Goal: Communication & Community: Answer question/provide support

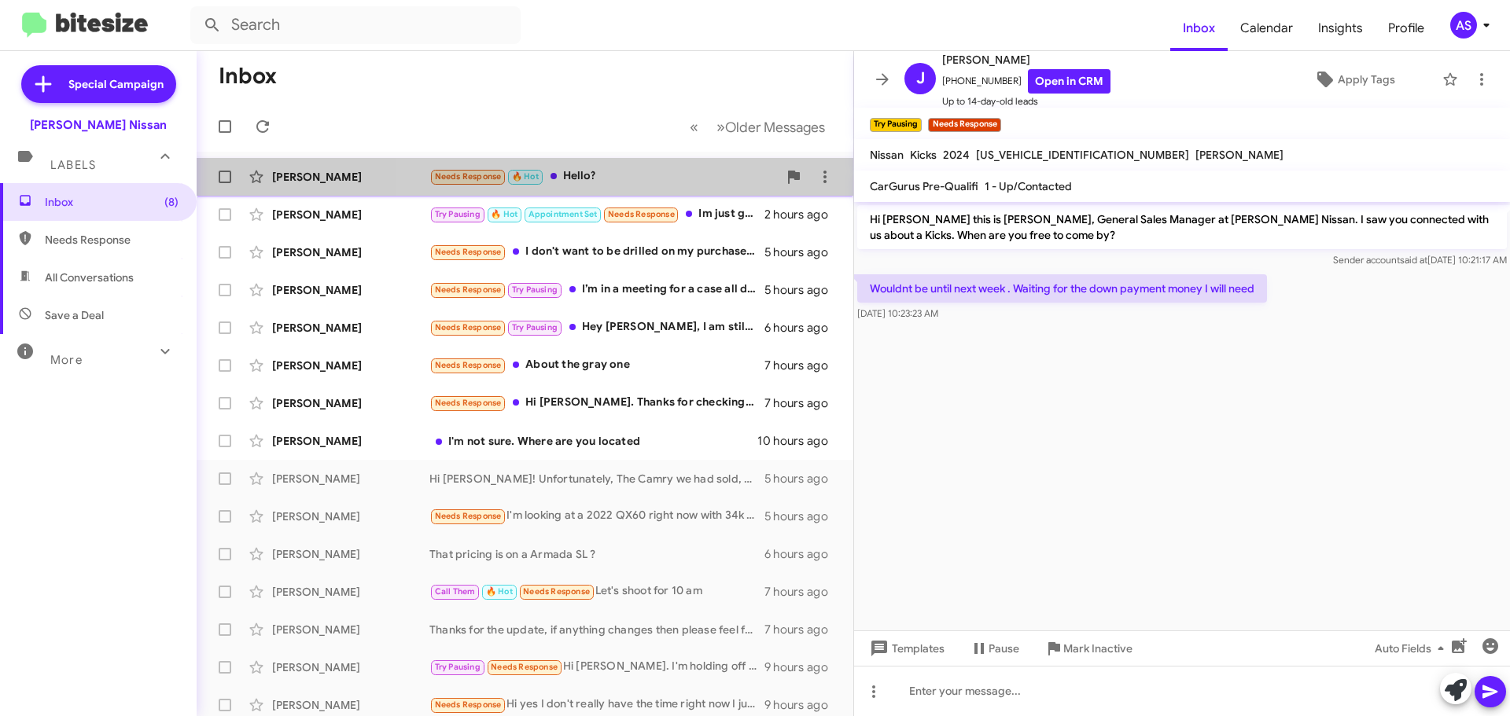
click at [635, 183] on div "Needs Response 🔥 Hot Hello?" at bounding box center [603, 176] width 348 height 18
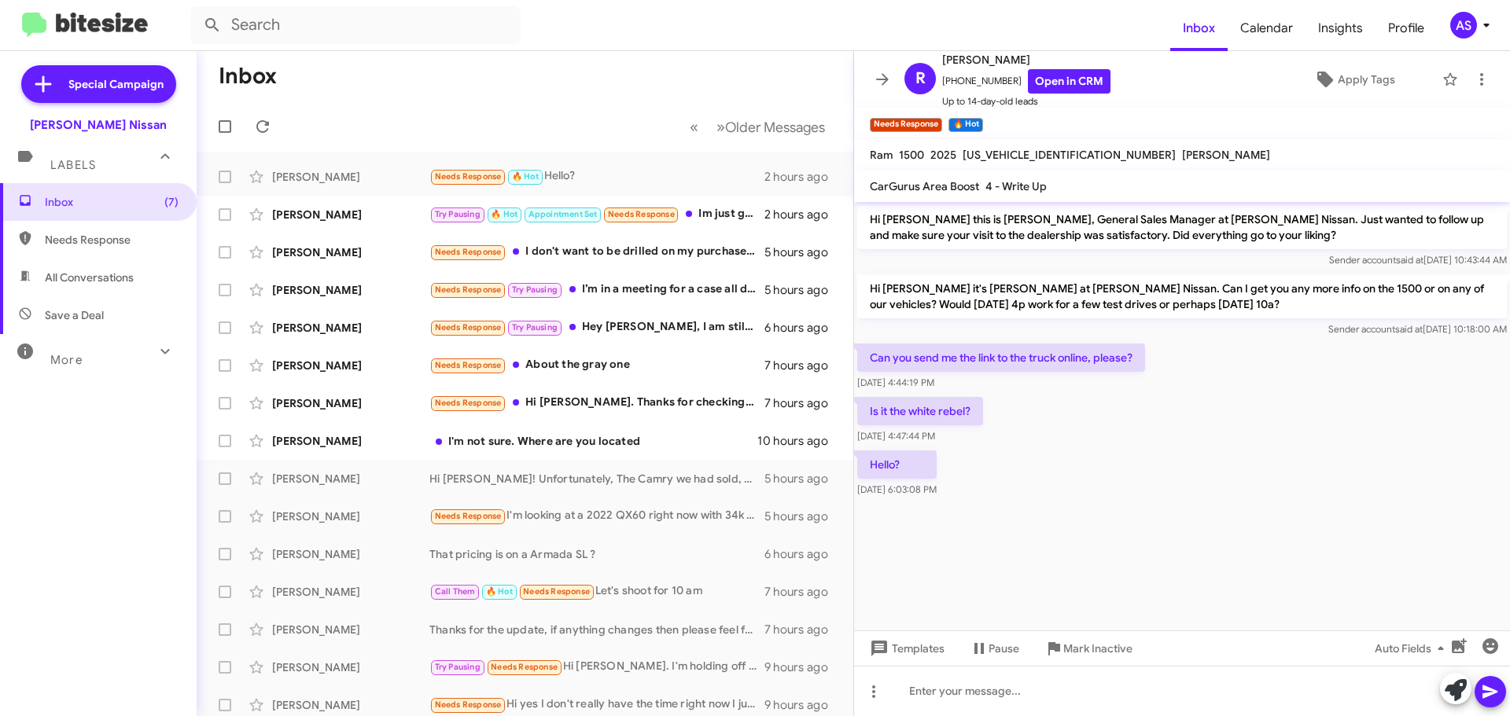
click at [1127, 450] on div "Hello? [DATE] 6:03:08 PM" at bounding box center [1182, 473] width 656 height 53
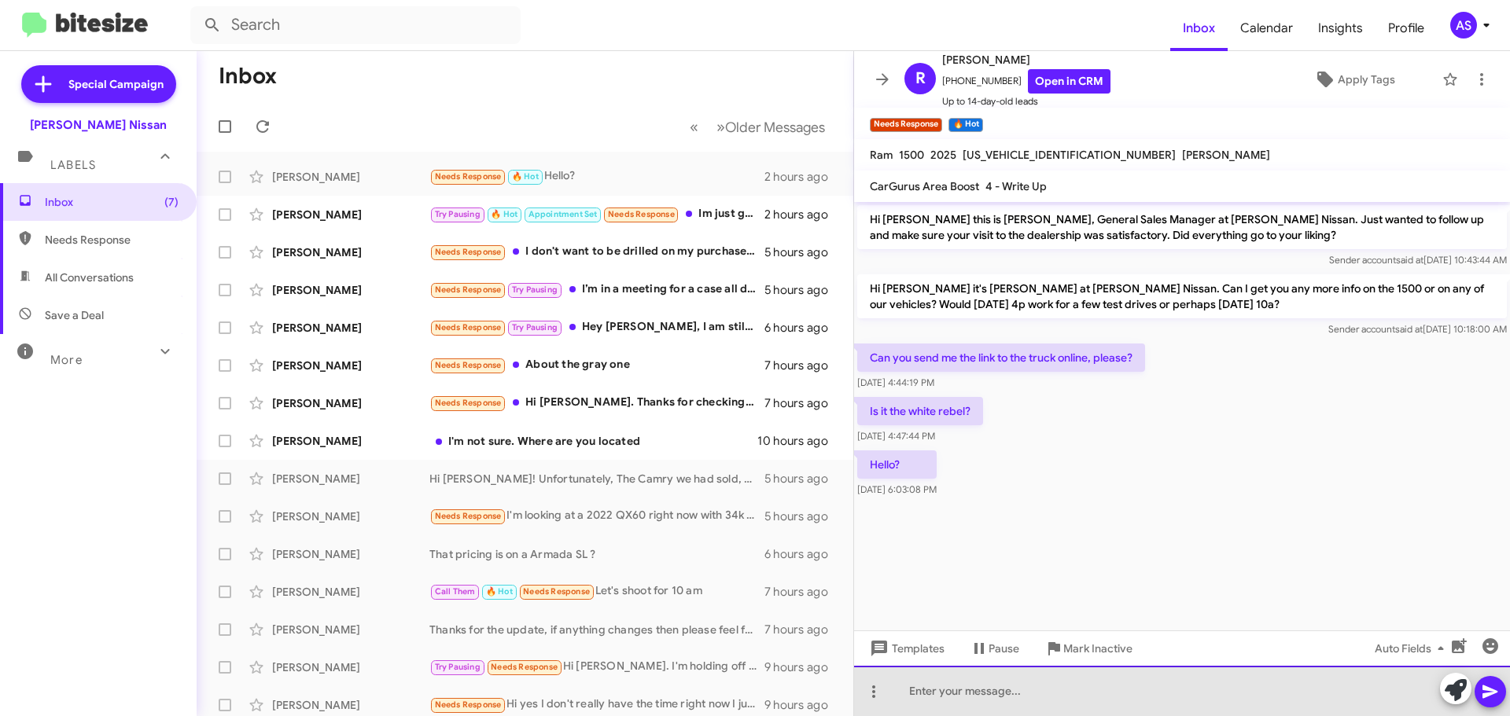
click at [1100, 690] on div at bounding box center [1182, 691] width 656 height 50
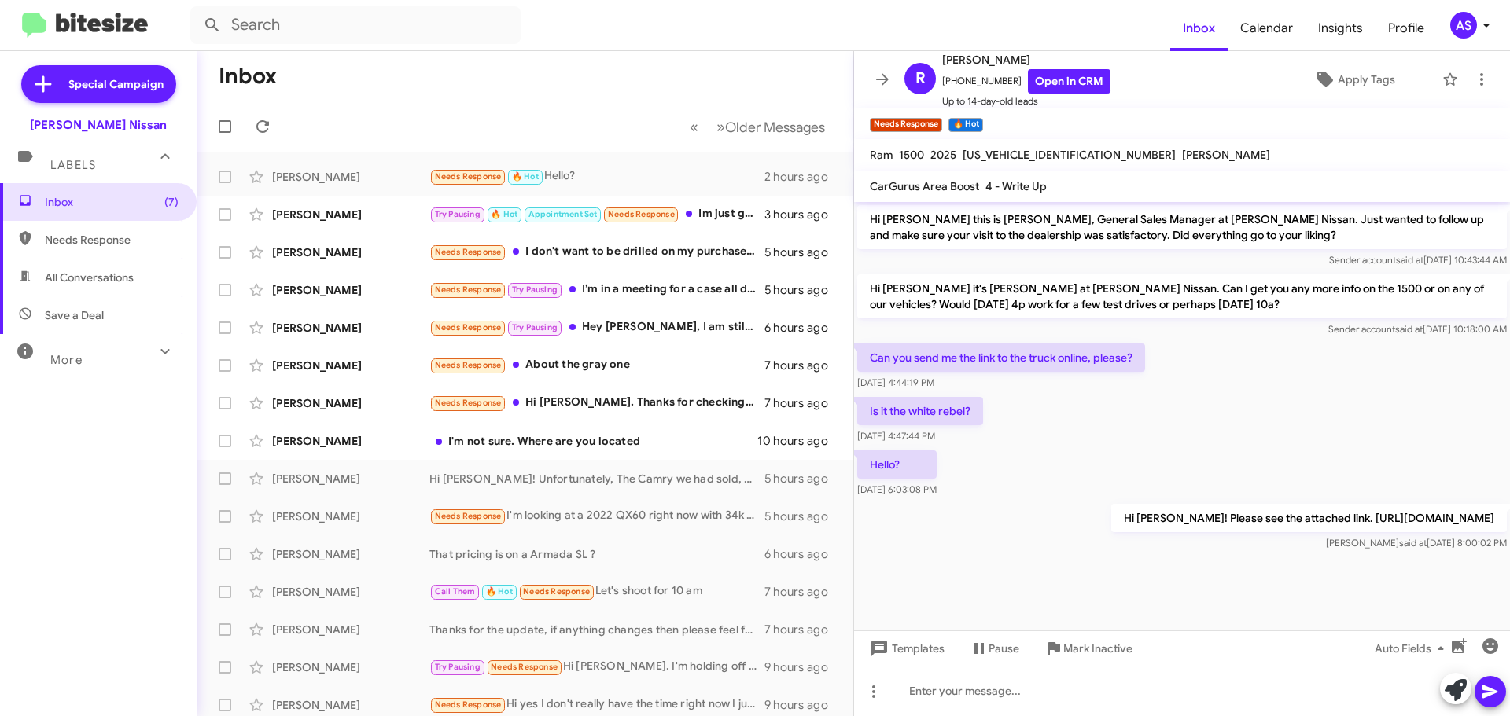
drag, startPoint x: 106, startPoint y: 455, endPoint x: 57, endPoint y: 465, distance: 50.4
click at [106, 455] on div "Inbox (7) Needs Response All Conversations Save a Deal More Important 🔥 Hot App…" at bounding box center [98, 398] width 197 height 430
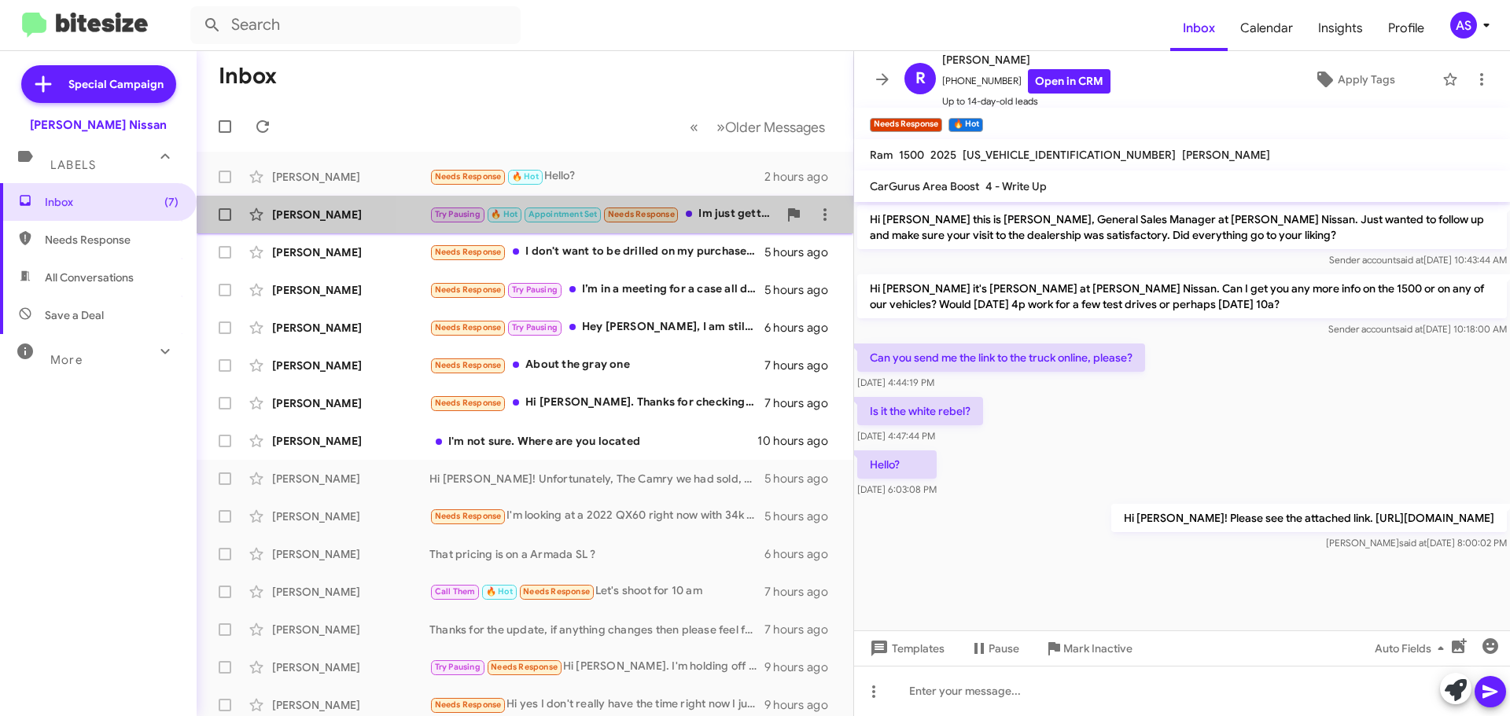
click at [743, 207] on div "Try Pausing 🔥 Hot Appointment Set Needs Response Im just getting off, I'm off […" at bounding box center [603, 214] width 348 height 18
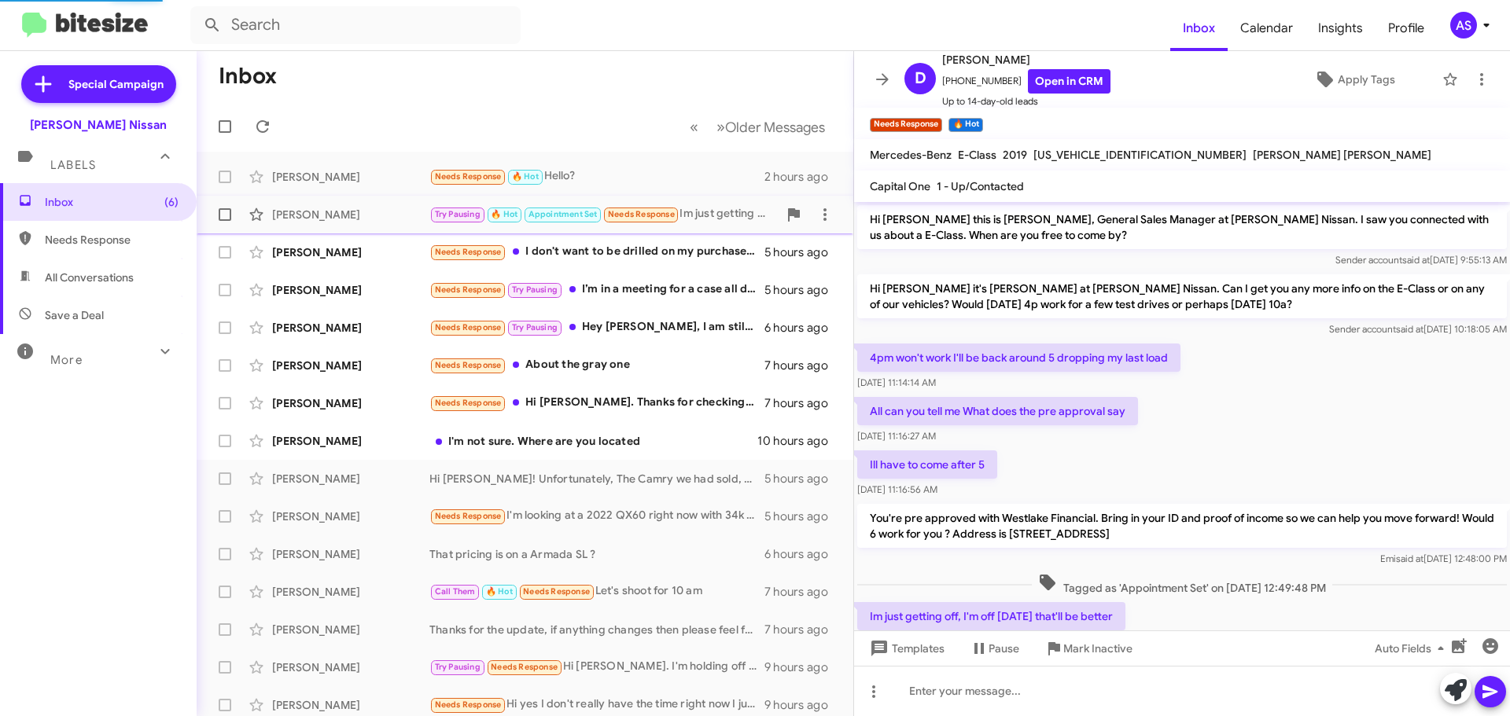
scroll to position [53, 0]
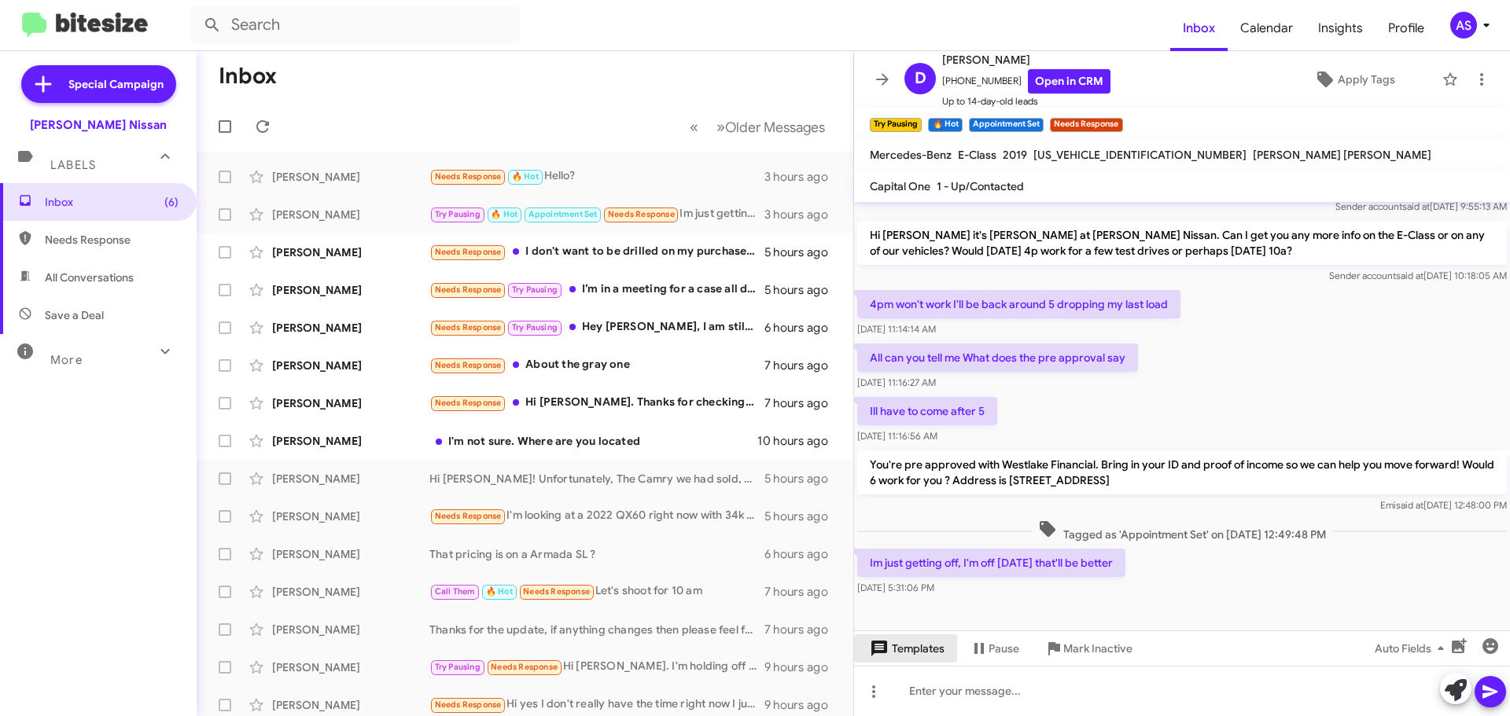
click at [932, 653] on span "Templates" at bounding box center [906, 649] width 78 height 28
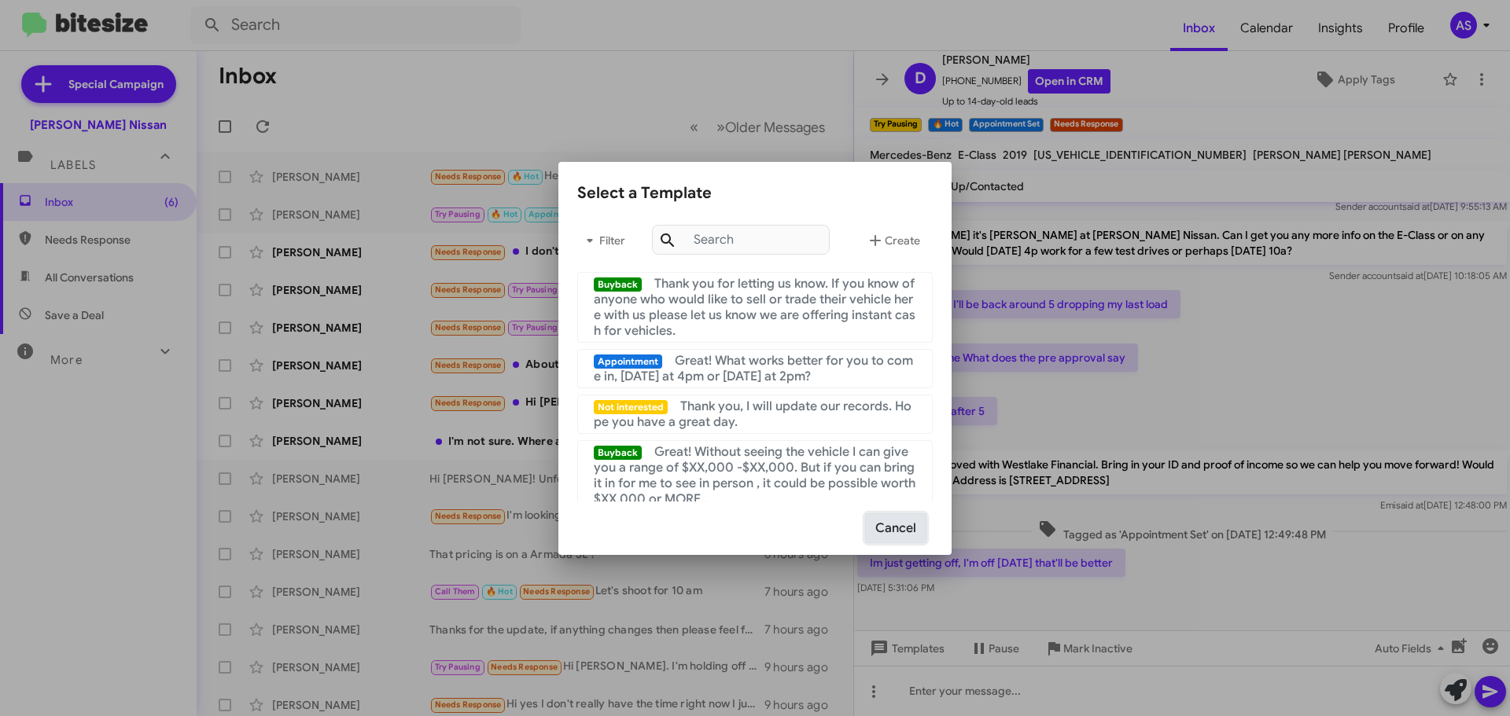
click at [878, 526] on button "Cancel" at bounding box center [895, 528] width 61 height 30
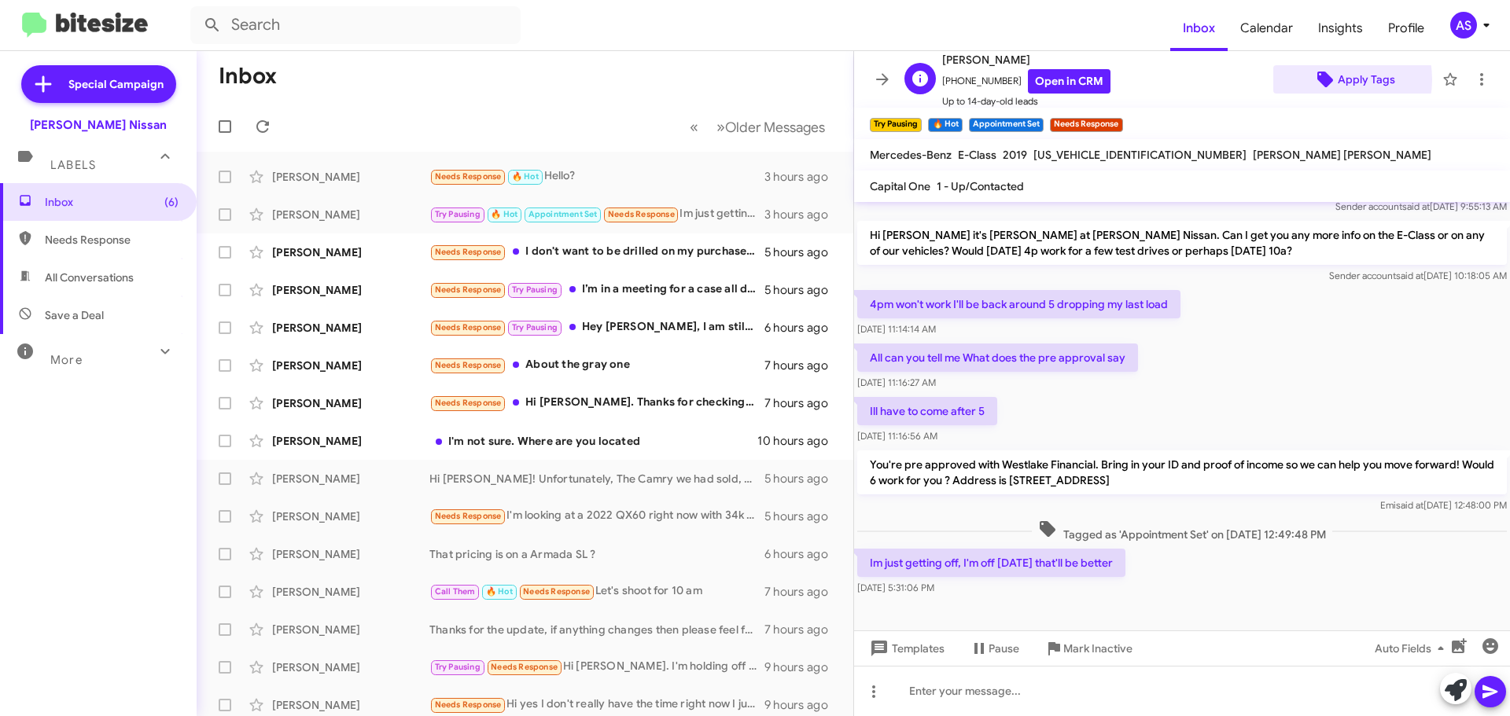
click at [1322, 79] on icon at bounding box center [1325, 80] width 16 height 16
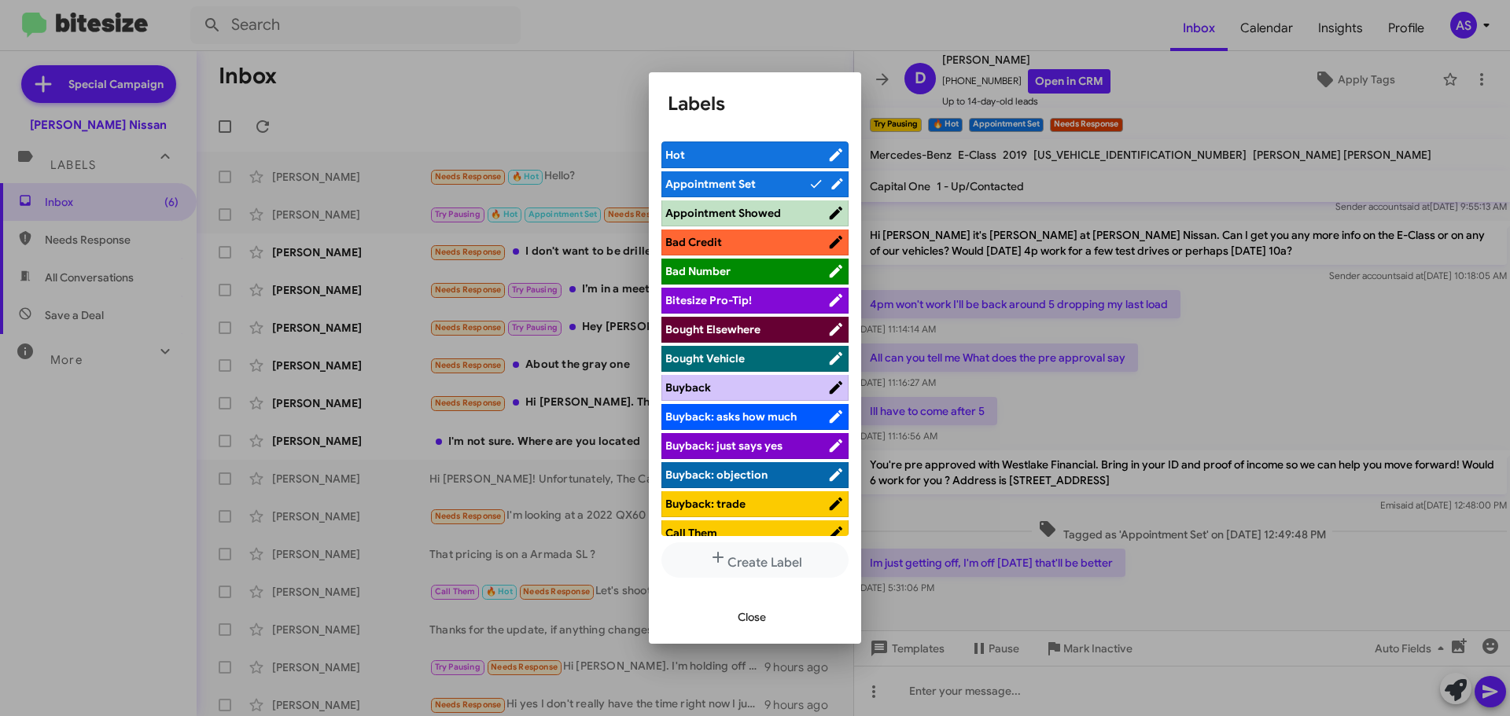
click at [716, 176] on span "Appointment Set" at bounding box center [736, 184] width 143 height 16
click at [764, 170] on ul "Hot Appointment Set Appointment Showed Bad Credit Bad Number Bitesize Pro-Tip! …" at bounding box center [754, 339] width 187 height 394
click at [764, 178] on span "Appointment Set" at bounding box center [746, 184] width 162 height 16
click at [1043, 182] on div at bounding box center [755, 358] width 1510 height 716
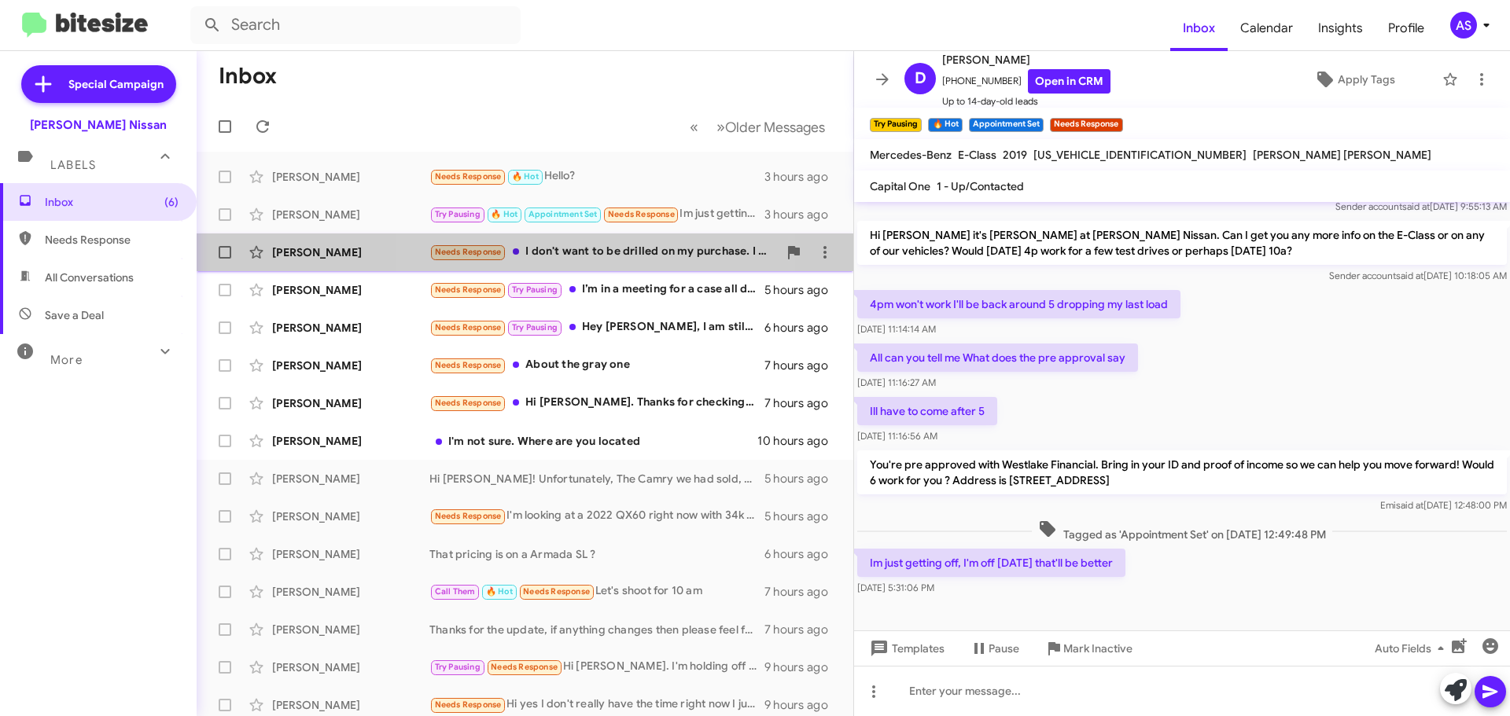
click at [614, 268] on span "[PERSON_NAME] Needs Response I don't want to be drilled on my purchase. I will …" at bounding box center [525, 253] width 657 height 38
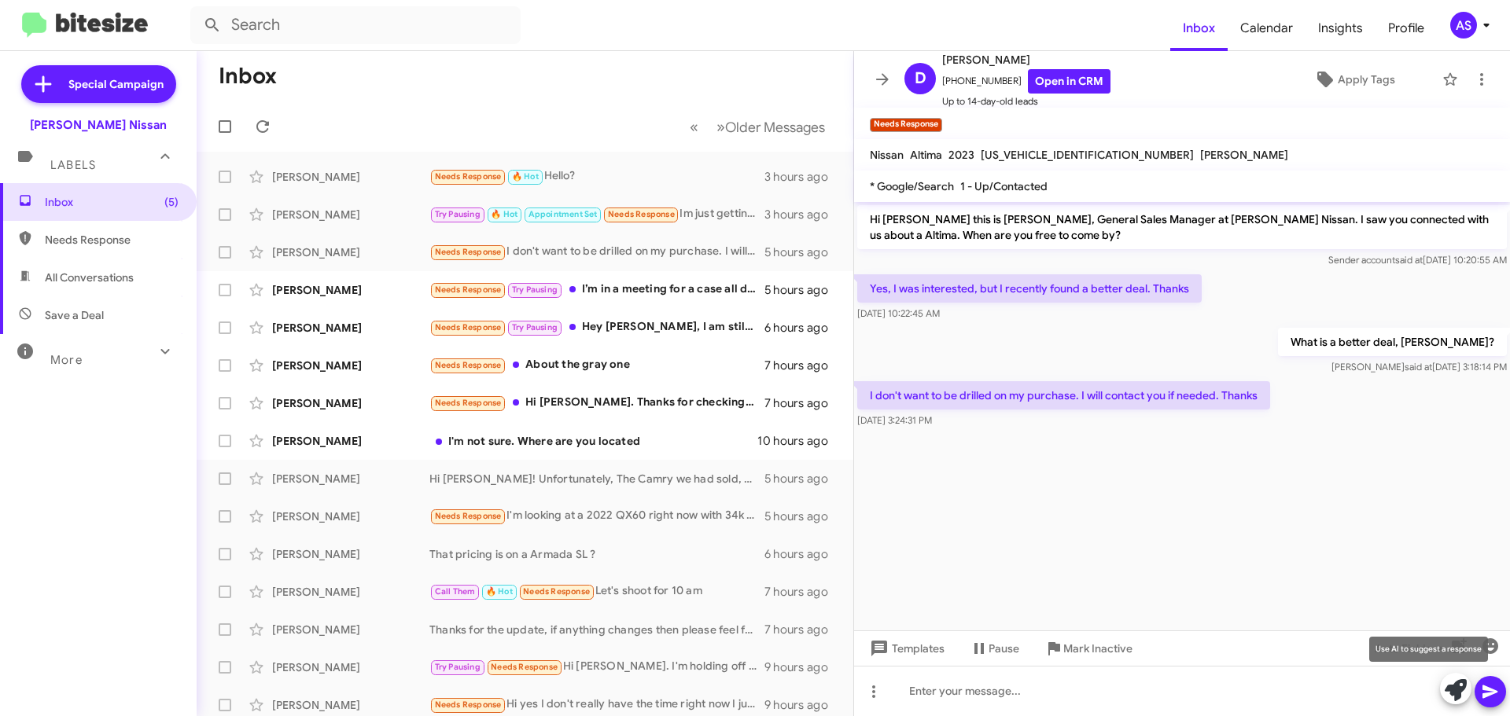
click at [1448, 690] on icon at bounding box center [1455, 690] width 22 height 22
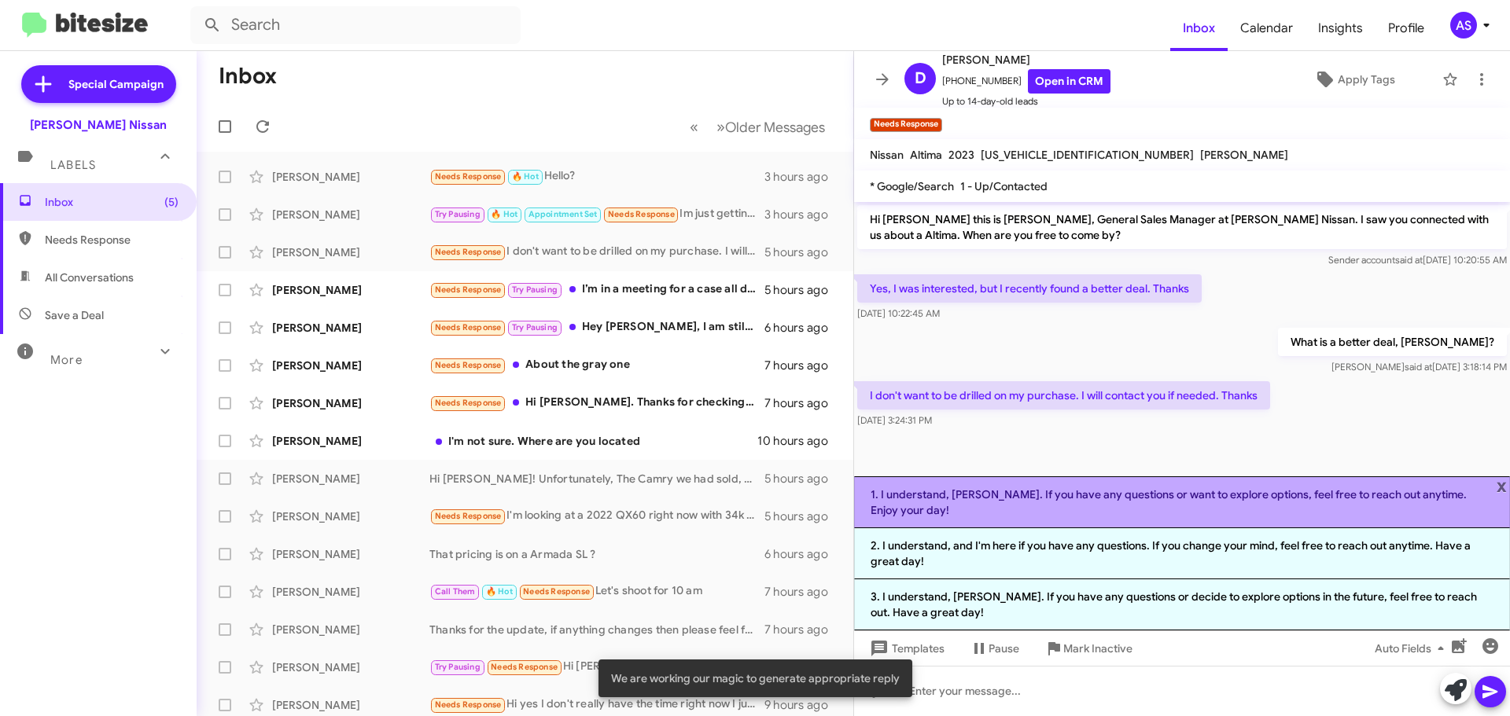
click at [1001, 510] on li "1. I understand, [PERSON_NAME]. If you have any questions or want to explore op…" at bounding box center [1182, 503] width 656 height 52
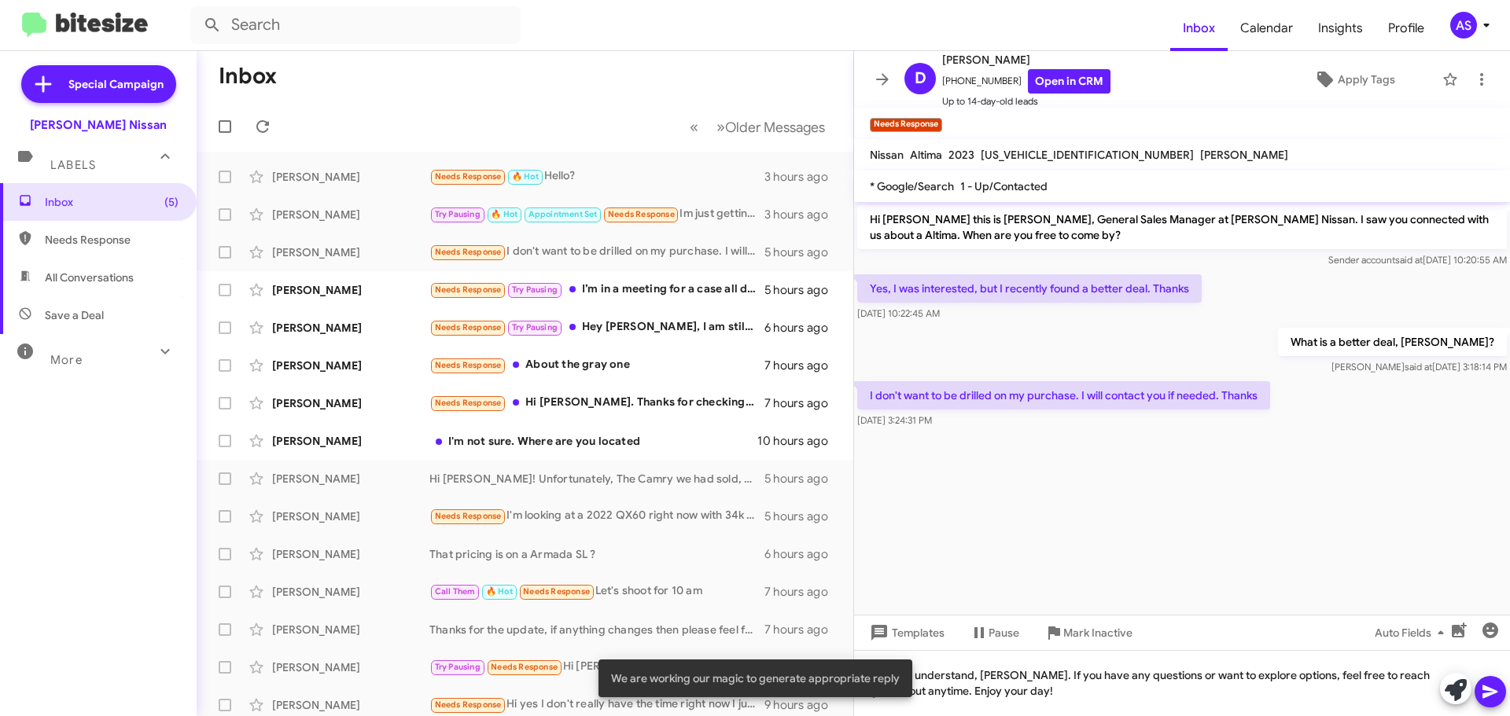
click at [1492, 699] on icon at bounding box center [1490, 692] width 19 height 19
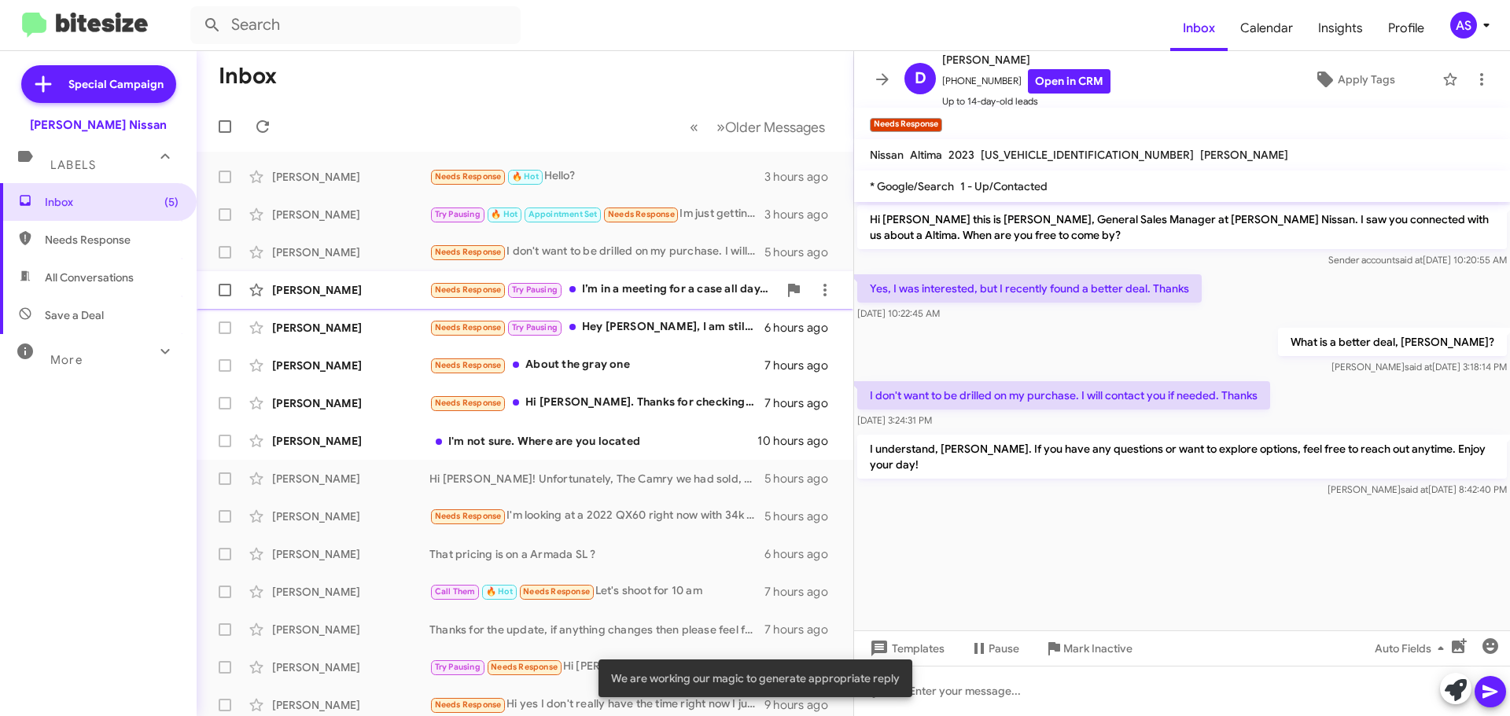
click at [686, 298] on div "Needs Response Try Pausing I’m in a meeting for a case all day. I’ll let you kn…" at bounding box center [603, 290] width 348 height 18
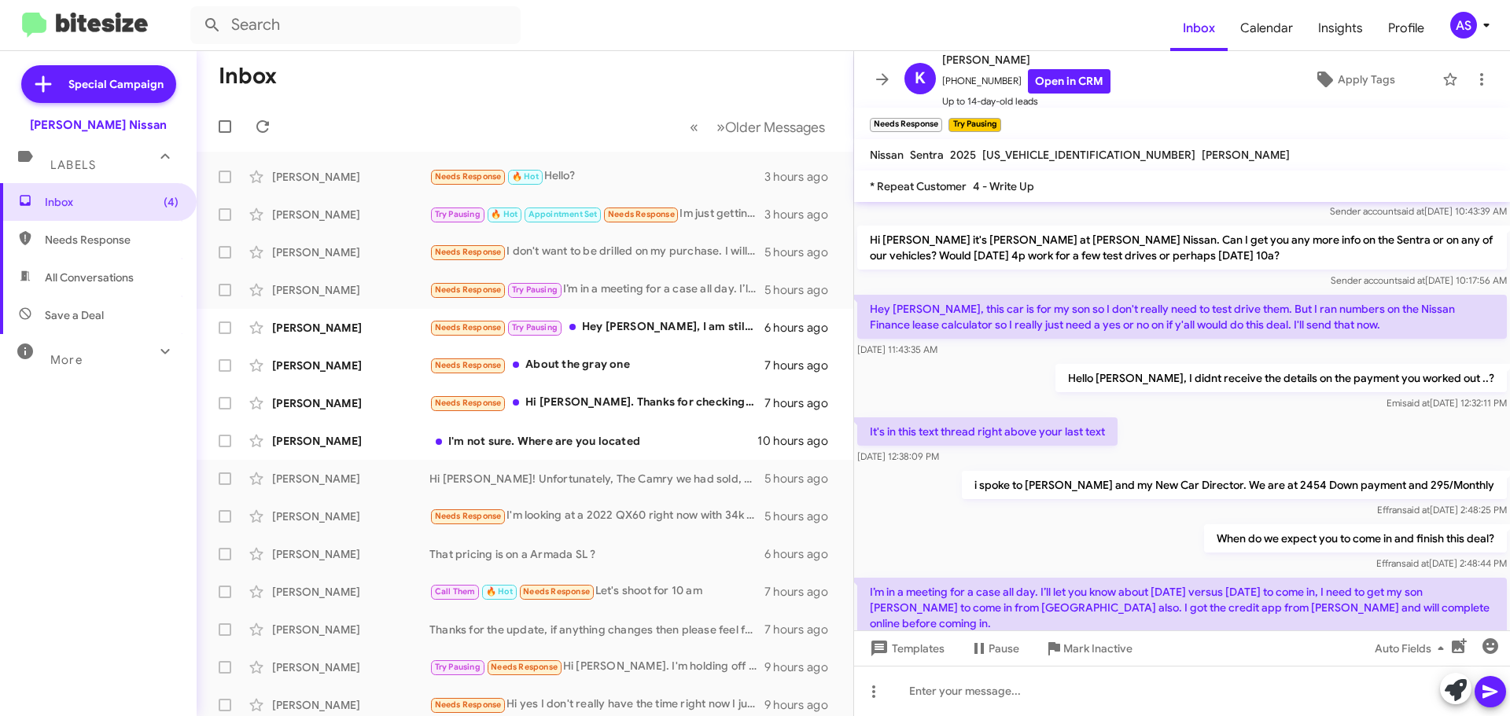
scroll to position [94, 0]
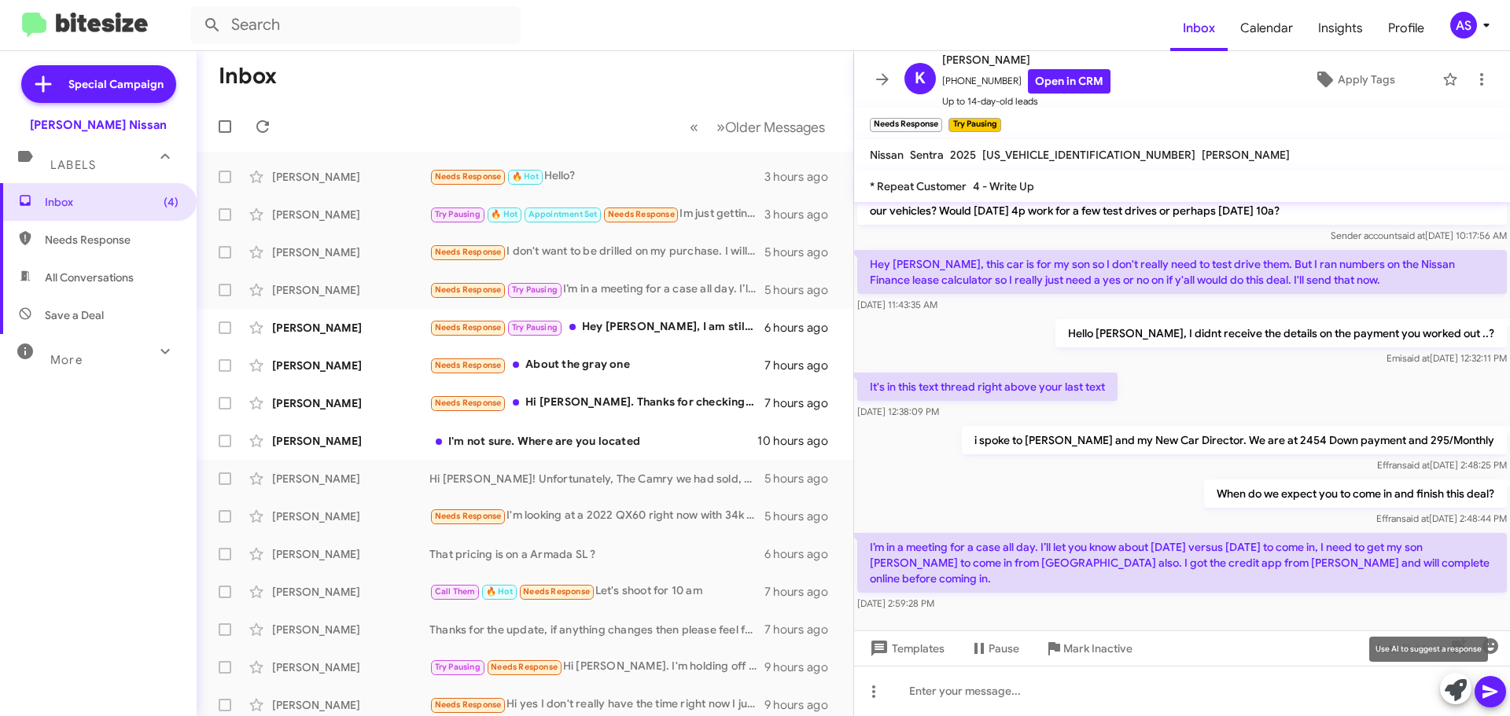
click at [1452, 694] on icon at bounding box center [1455, 690] width 22 height 22
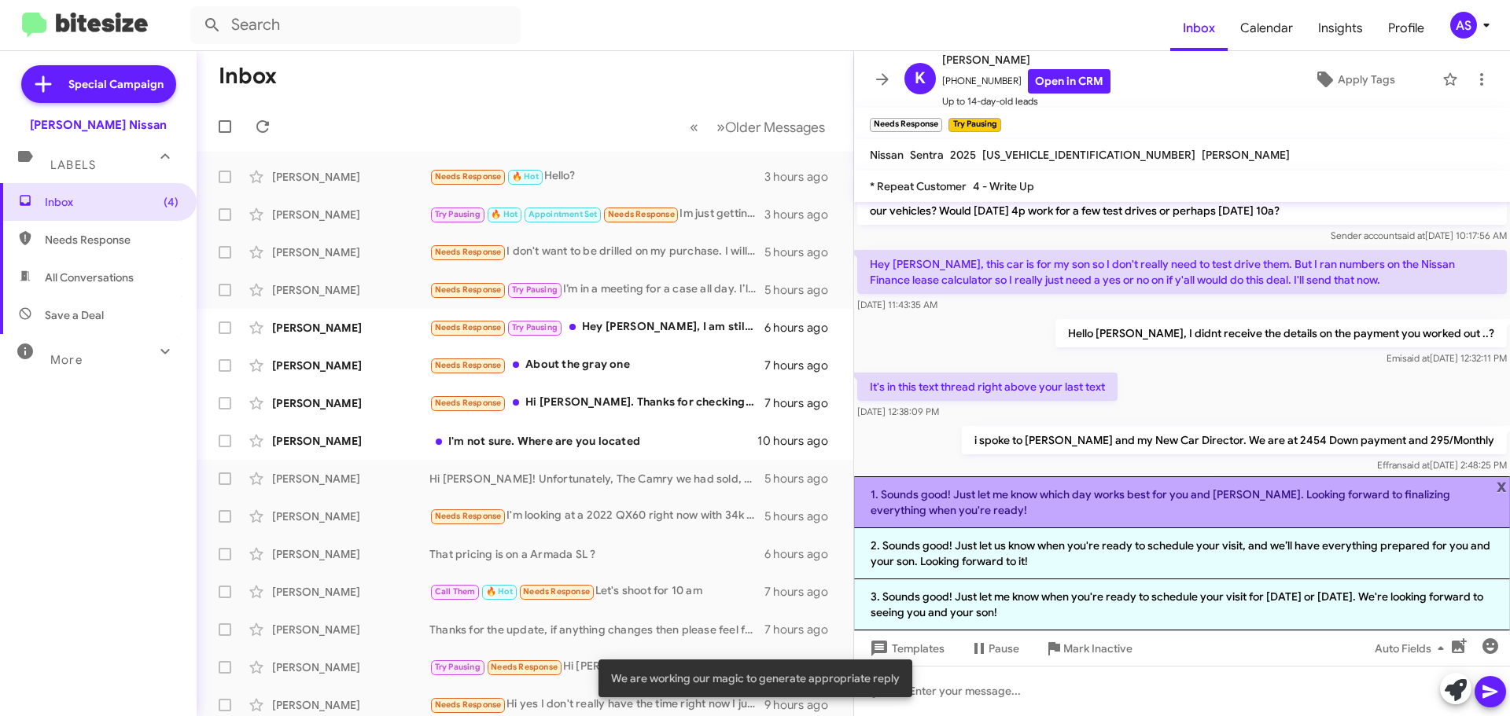
click at [1014, 488] on li "1. Sounds good! Just let me know which day works best for you and [PERSON_NAME]…" at bounding box center [1182, 503] width 656 height 52
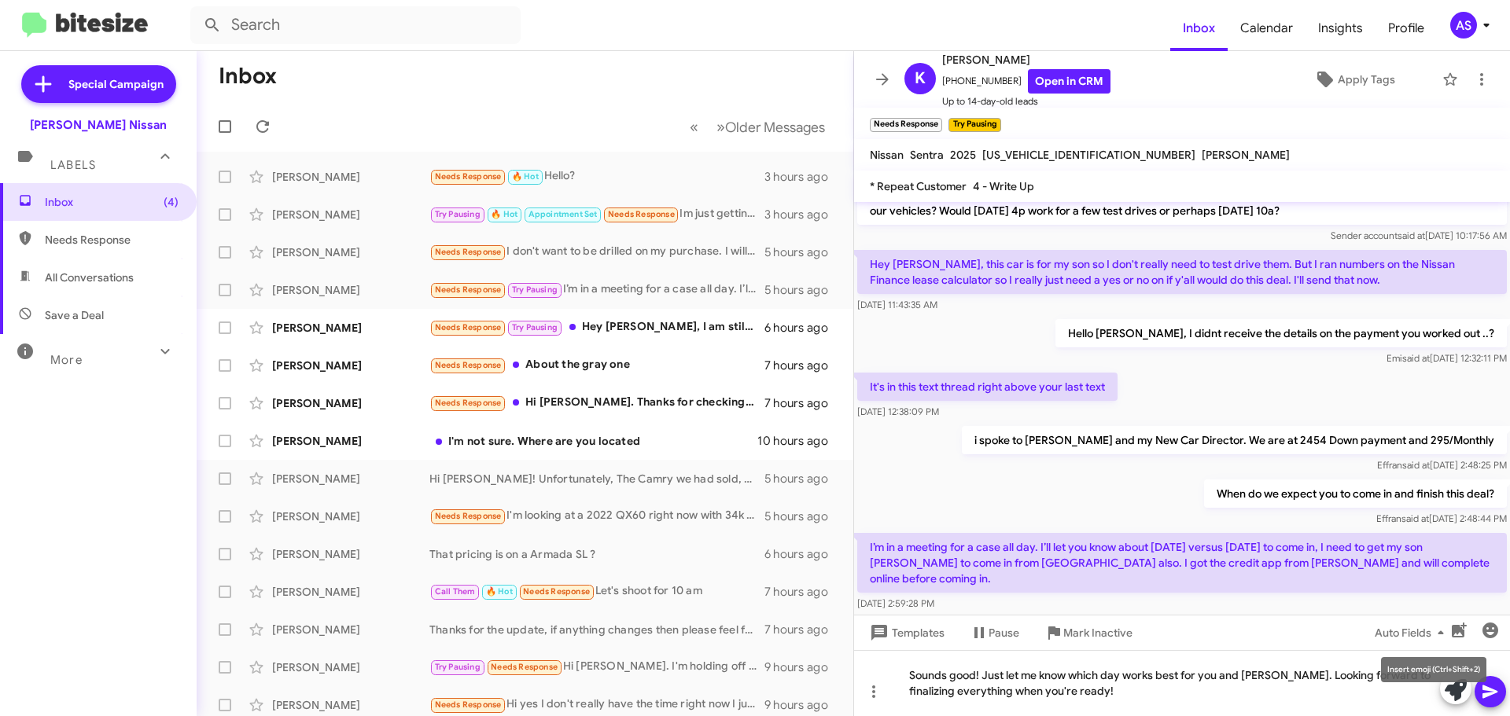
click at [1483, 684] on mat-tooltip-component "Insert emoji (Ctrl+Shift+2)" at bounding box center [1433, 669] width 127 height 47
click at [1481, 689] on icon at bounding box center [1490, 692] width 19 height 19
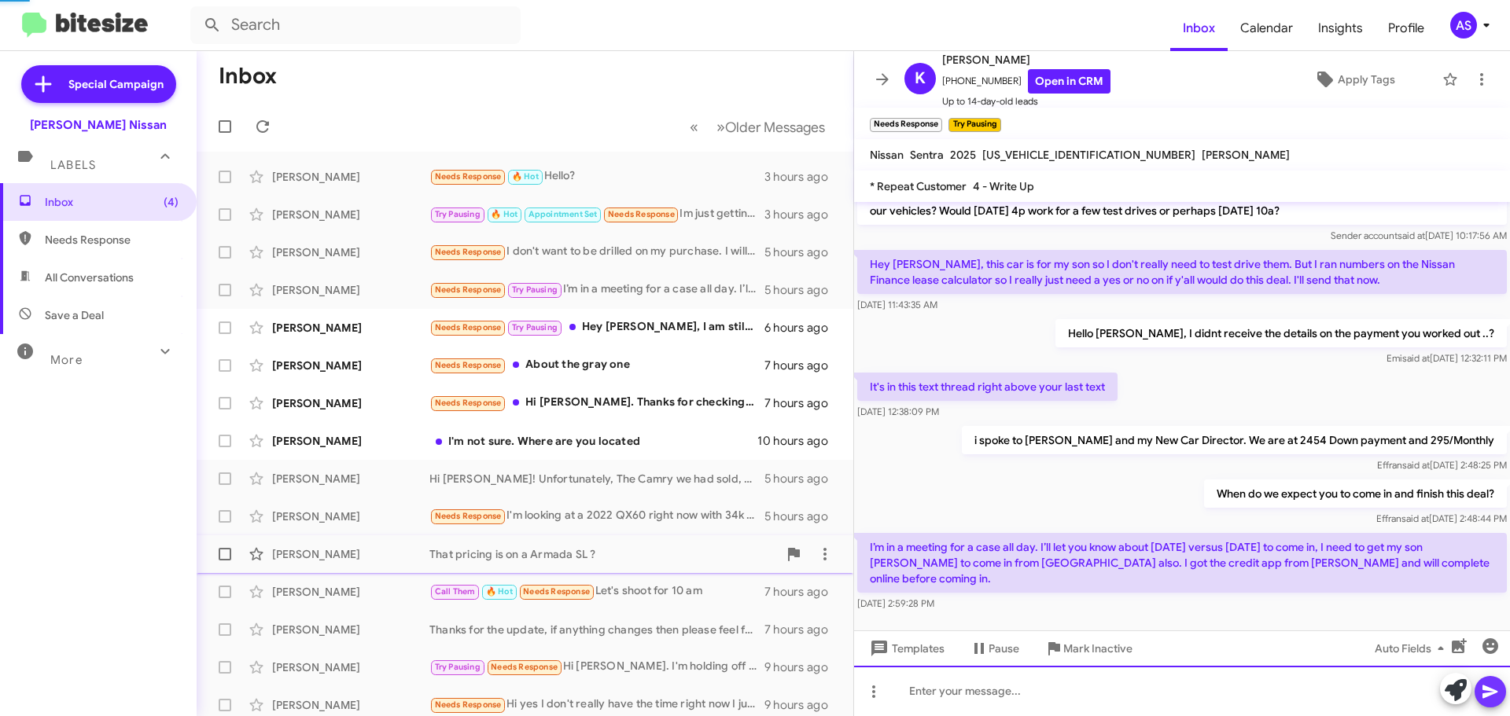
scroll to position [0, 0]
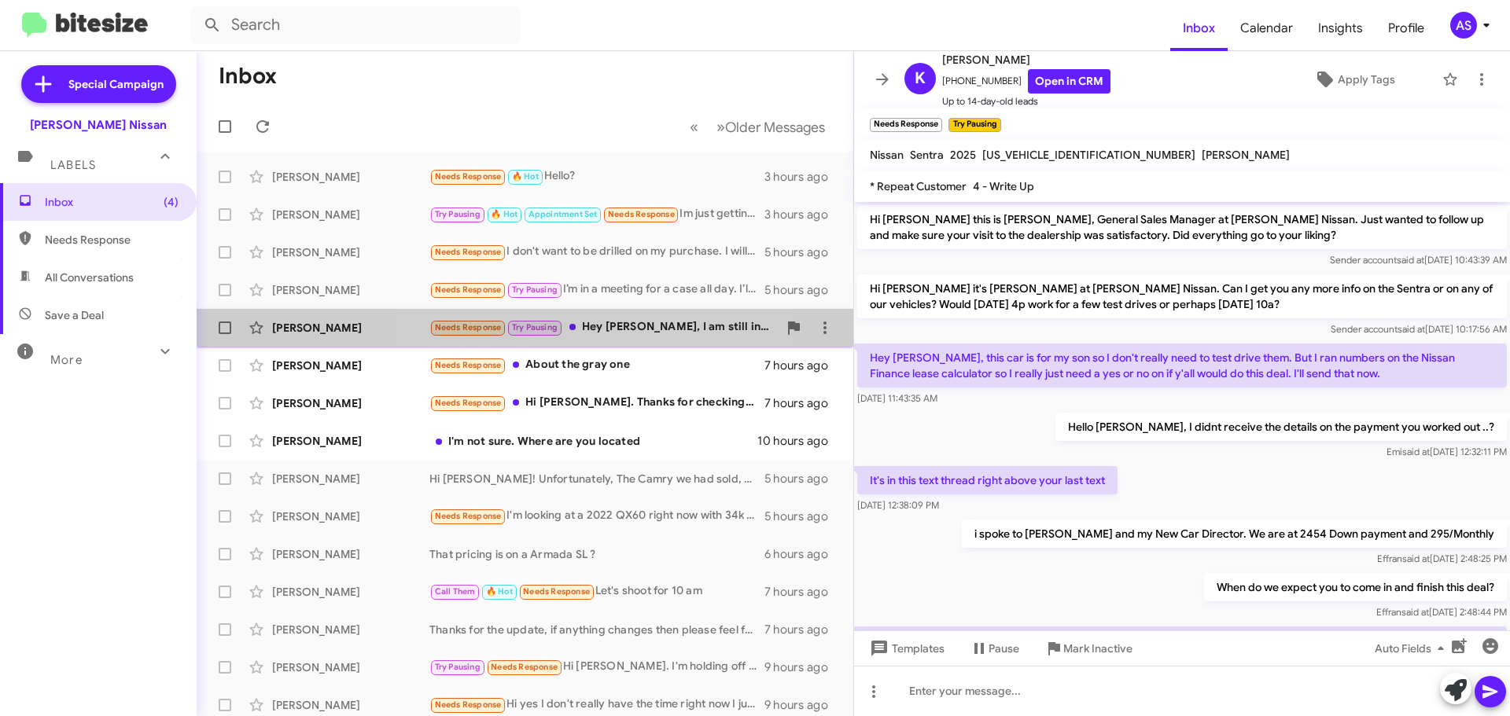
click at [599, 344] on span "[PERSON_NAME] Needs Response Try Pausing Hey [PERSON_NAME], I am still interest…" at bounding box center [525, 328] width 657 height 38
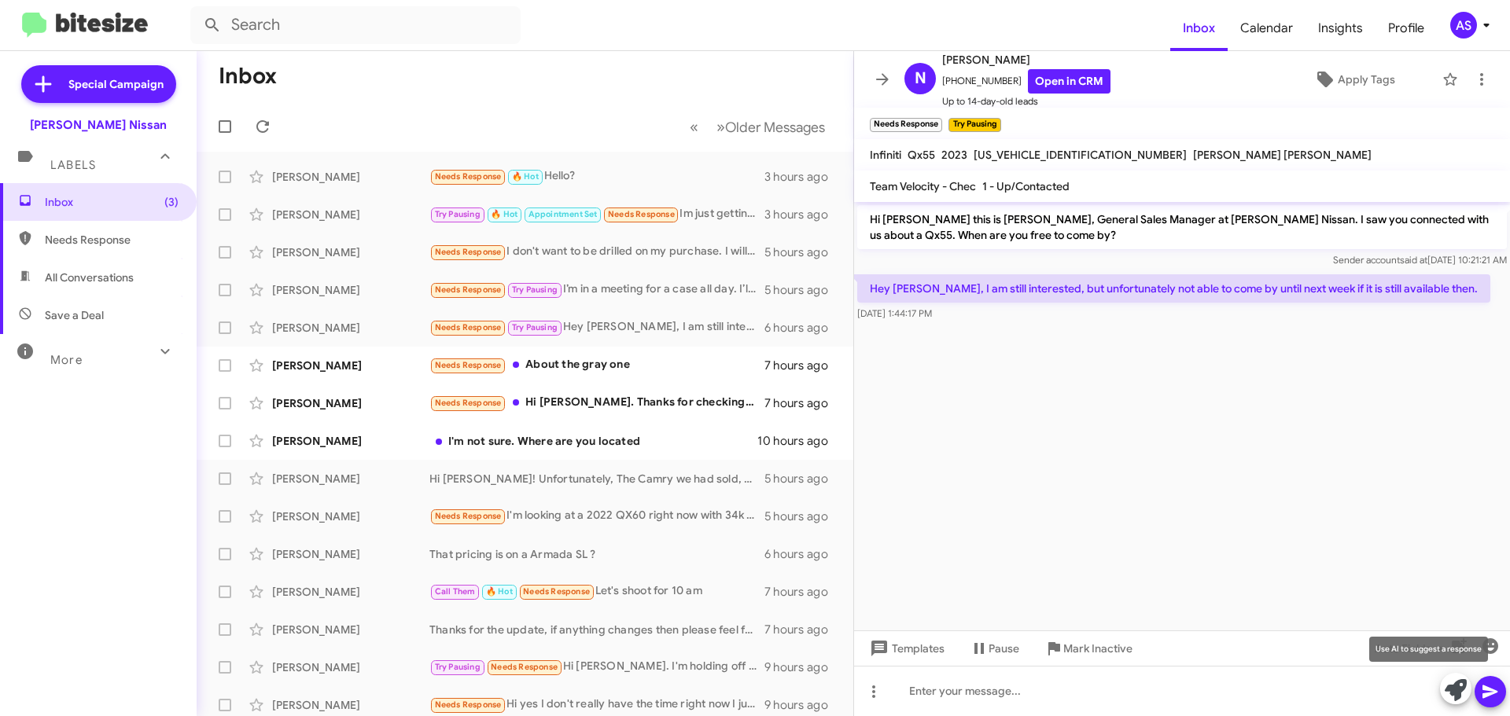
click at [1442, 683] on button at bounding box center [1455, 688] width 31 height 31
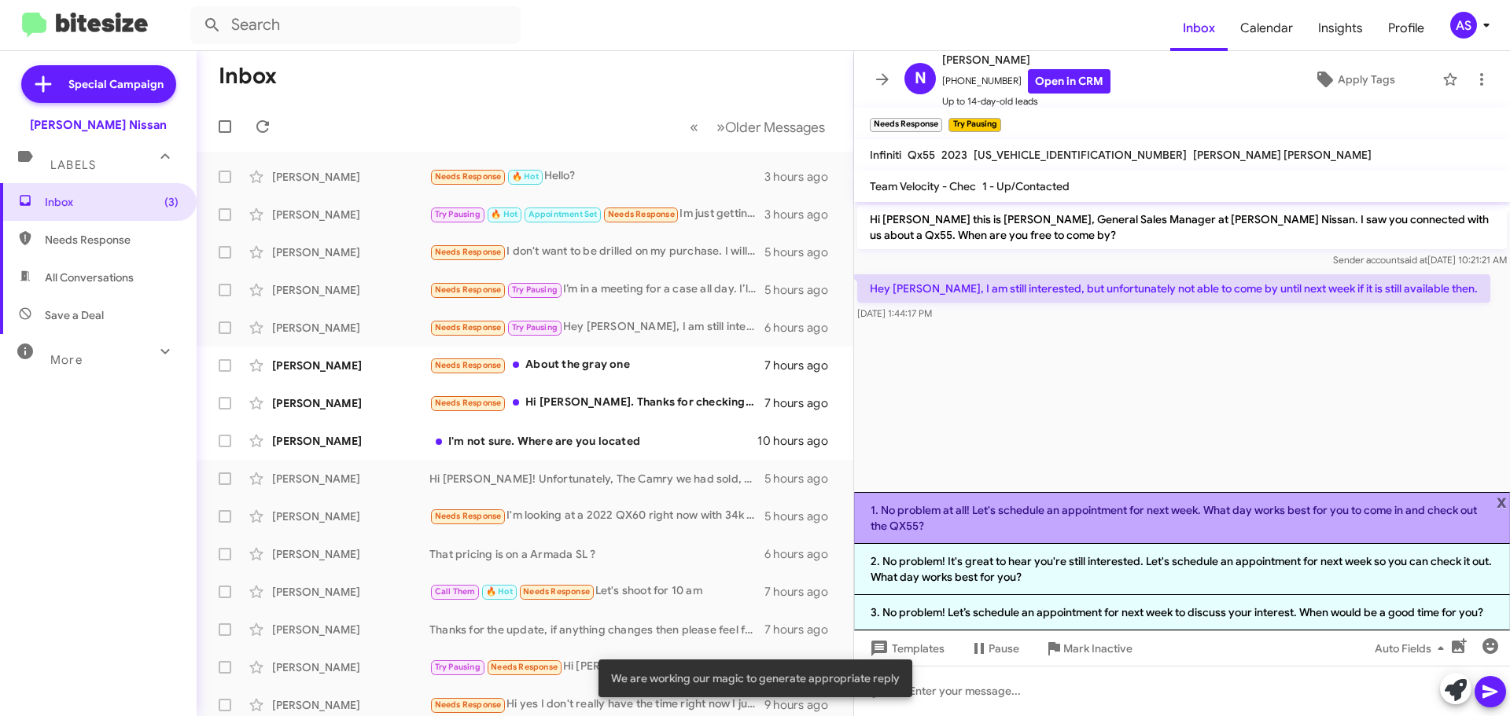
click at [1025, 524] on li "1. No problem at all! Let's schedule an appointment for next week. What day wor…" at bounding box center [1182, 518] width 656 height 52
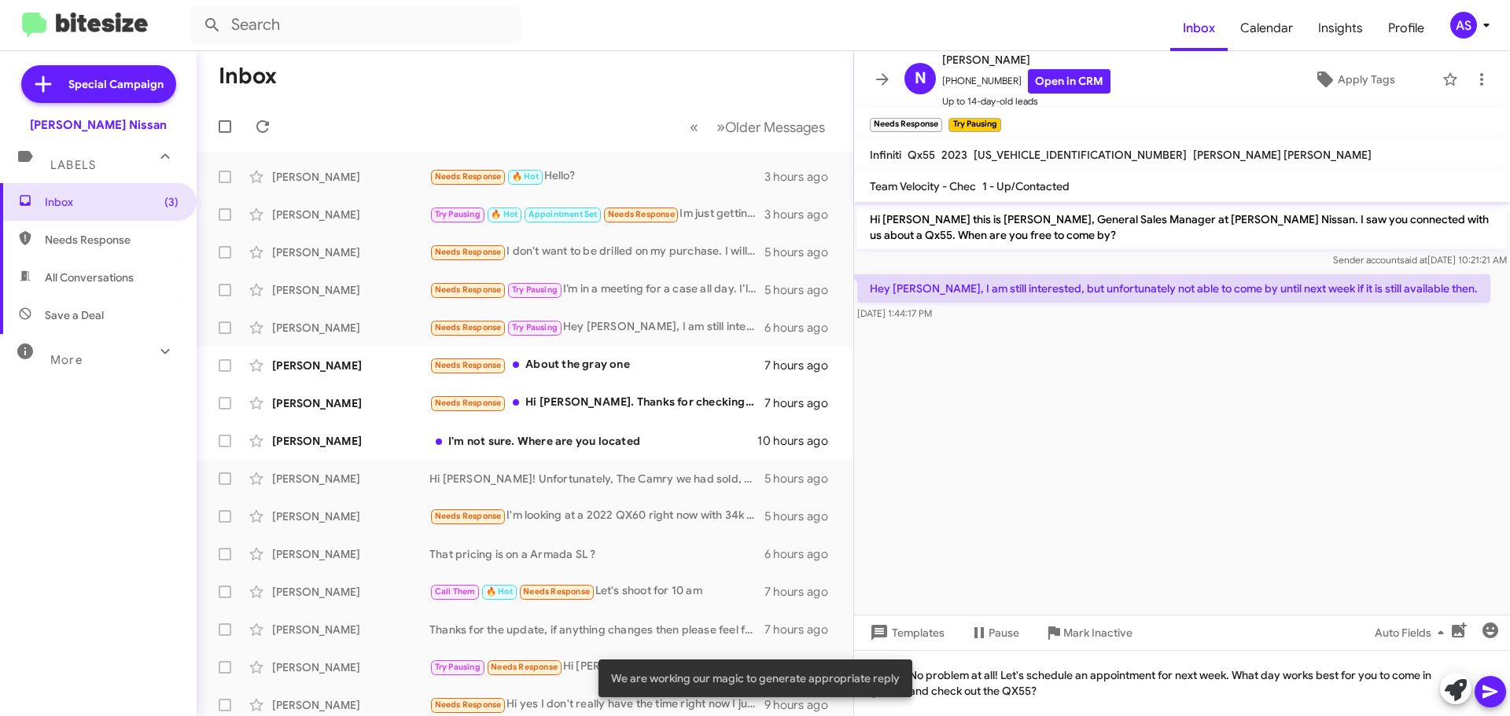
click at [1500, 698] on button at bounding box center [1489, 691] width 31 height 31
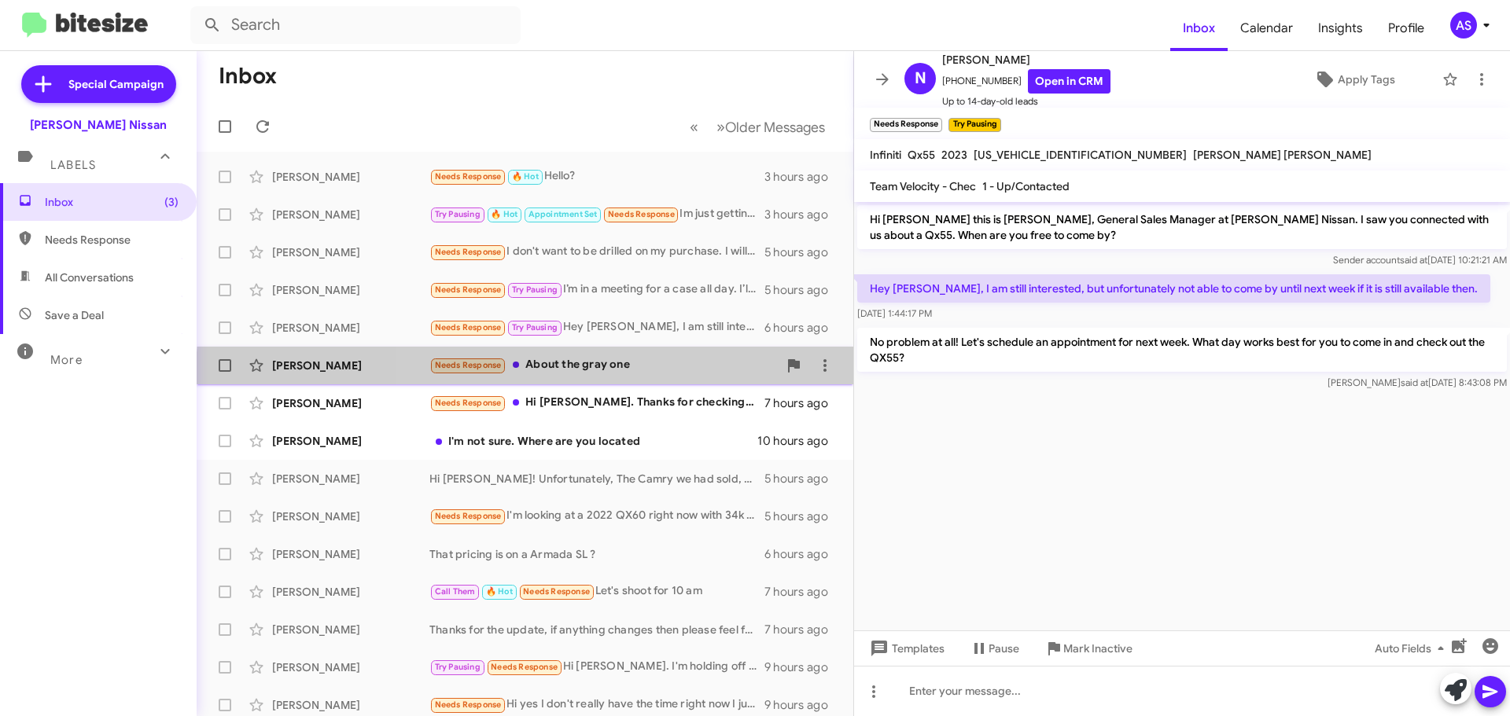
click at [627, 377] on div "[PERSON_NAME] Needs Response About the gray one 7 hours ago" at bounding box center [524, 365] width 631 height 31
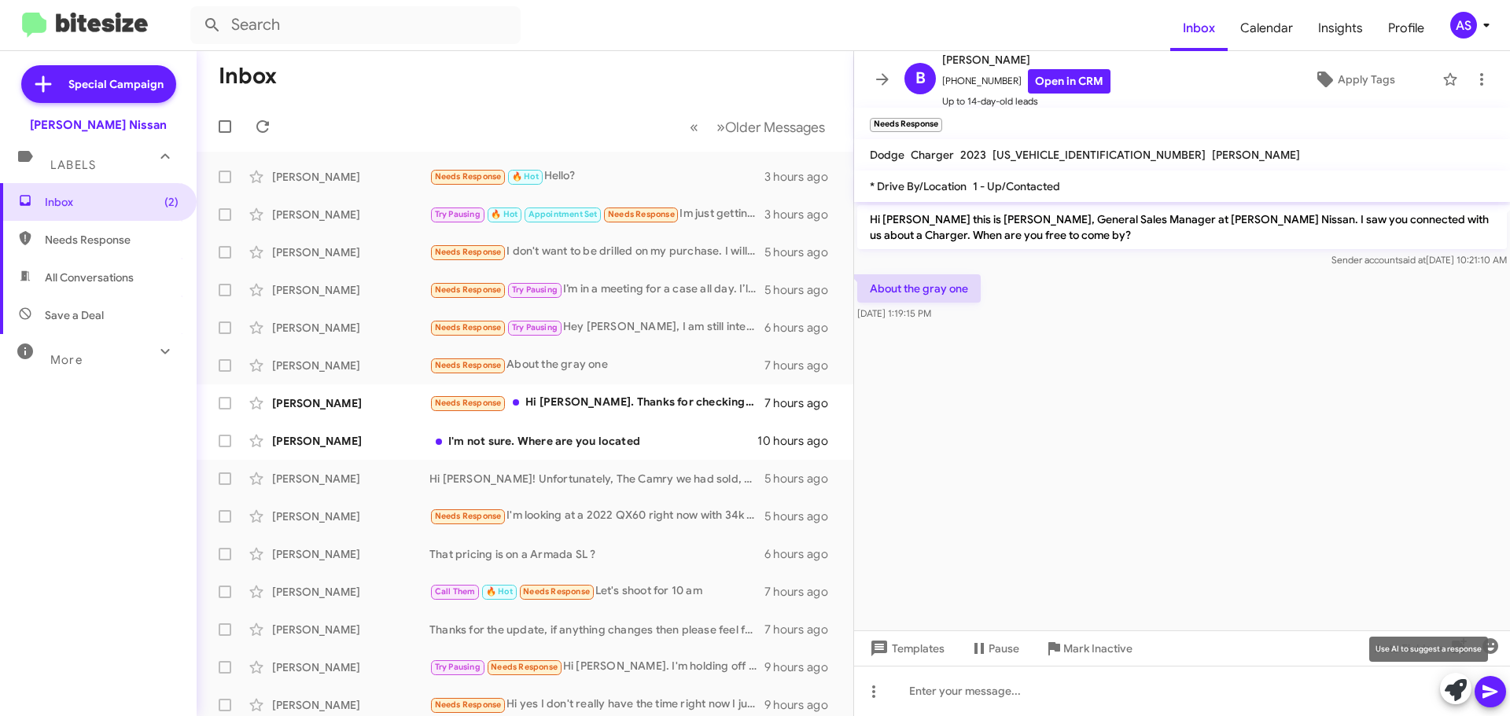
click at [1446, 688] on icon at bounding box center [1455, 690] width 22 height 22
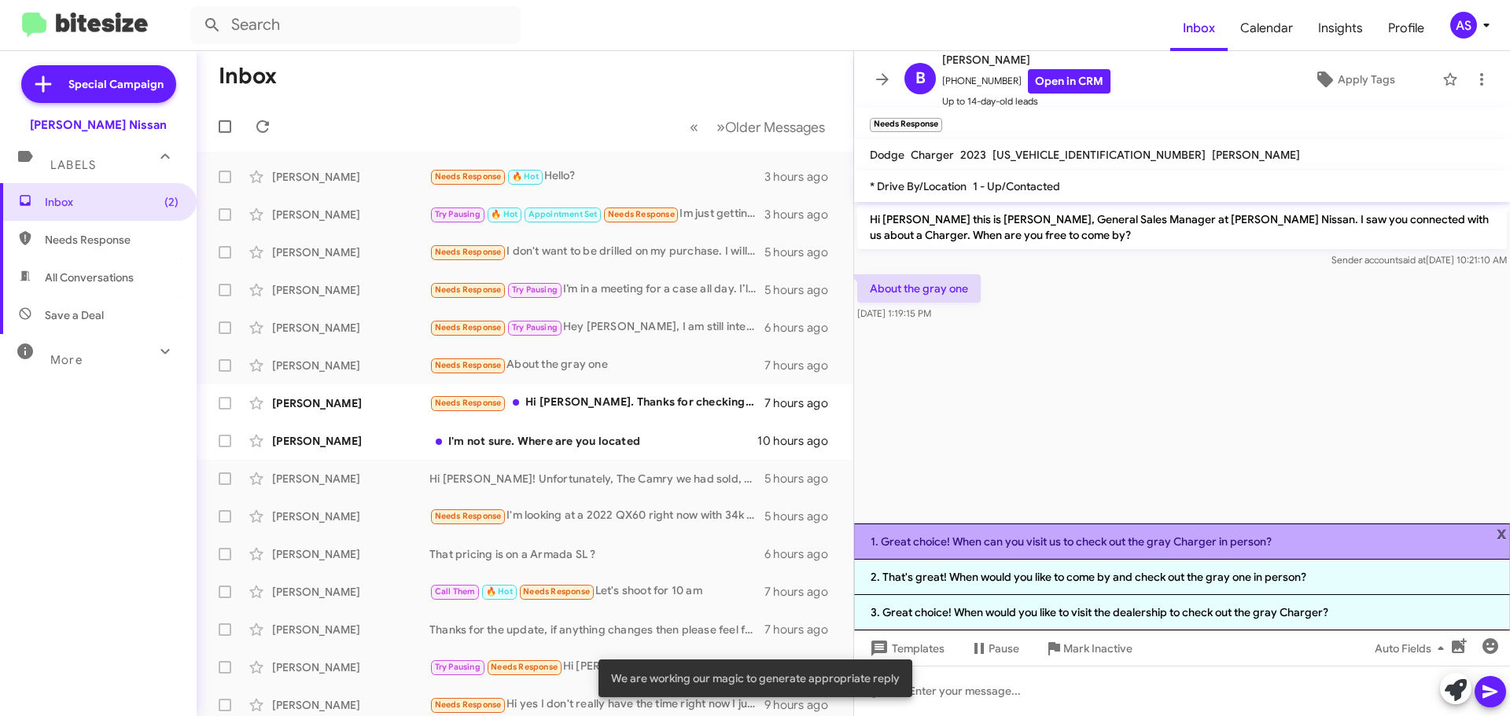
click at [1074, 550] on li "1. Great choice! When can you visit us to check out the gray Charger in person?" at bounding box center [1182, 542] width 656 height 36
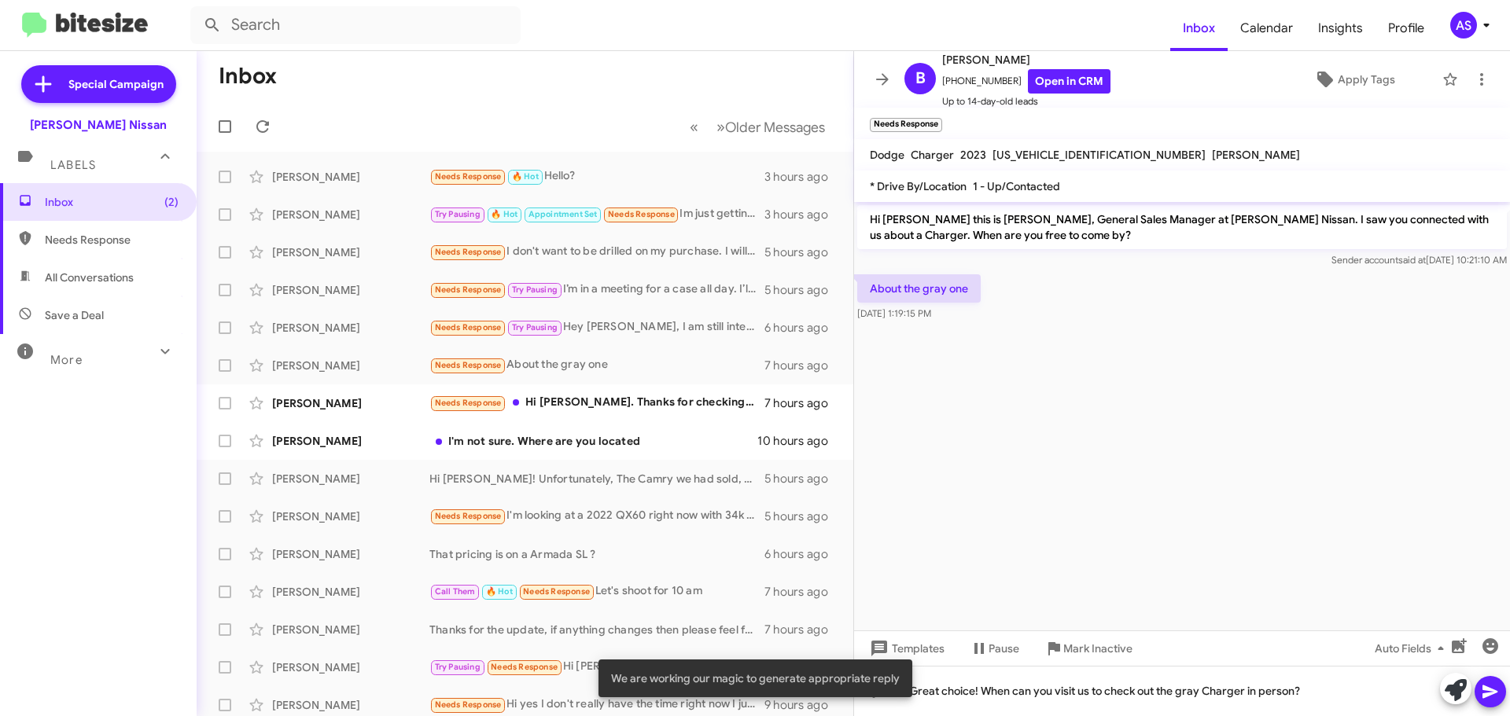
click at [1493, 707] on span at bounding box center [1490, 691] width 19 height 31
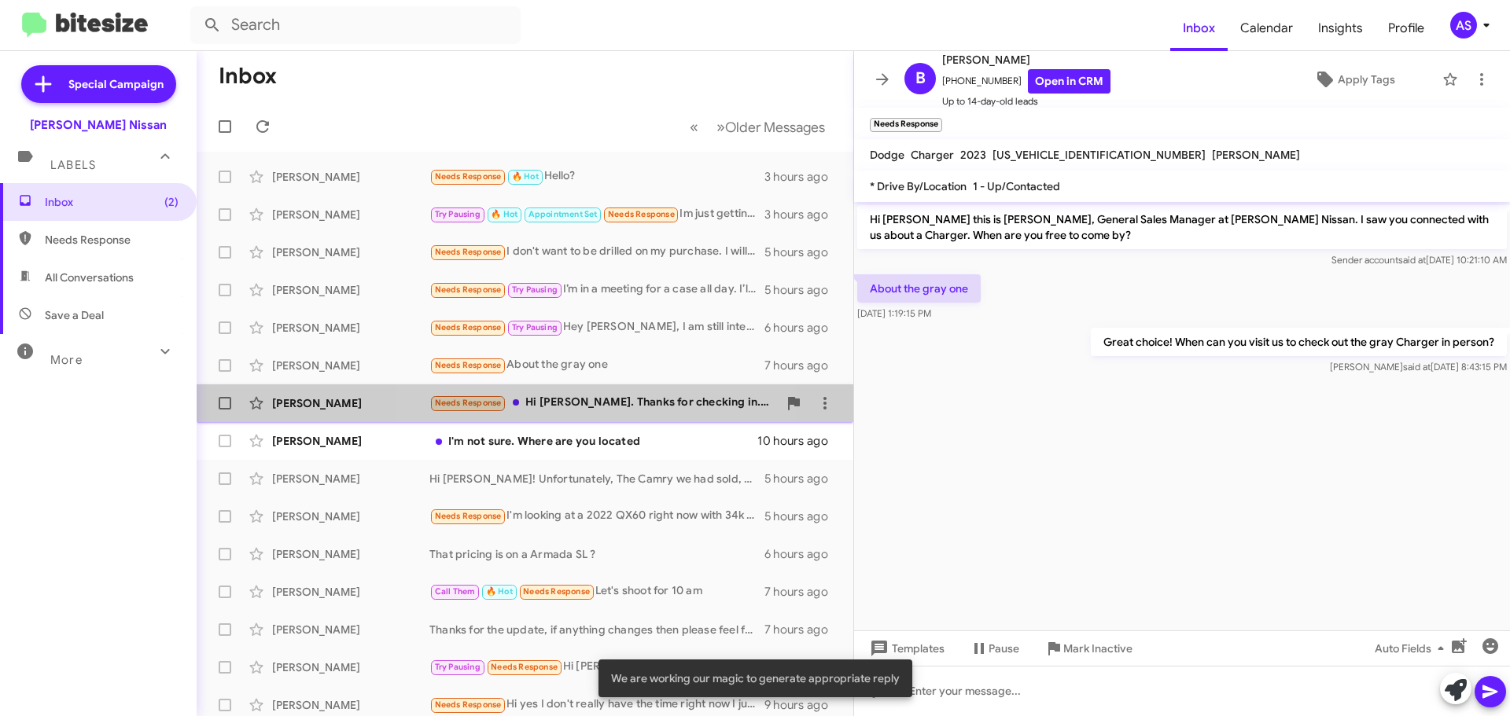
click at [570, 403] on div "Needs Response Hi [PERSON_NAME]. Thanks for checking in. I hope to visit one of…" at bounding box center [603, 403] width 348 height 18
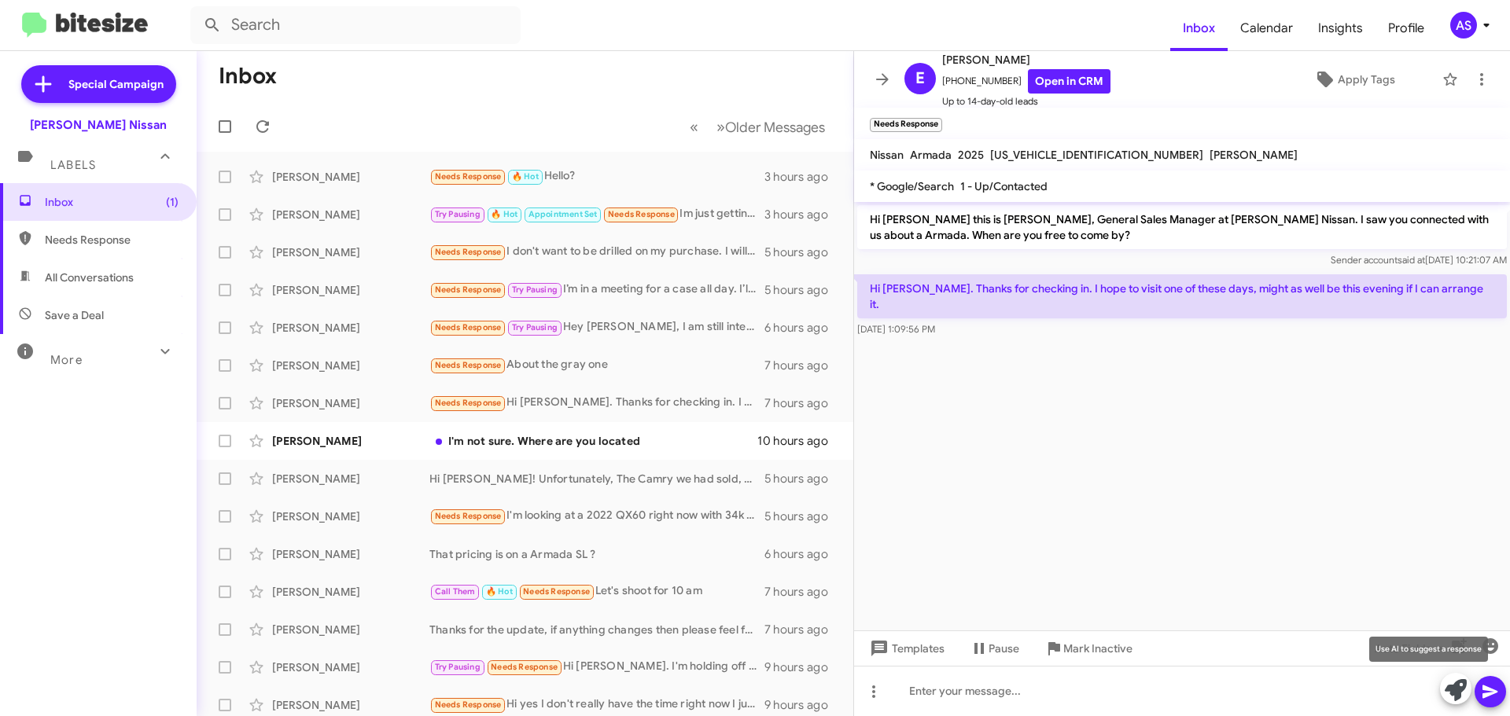
click at [1448, 686] on icon at bounding box center [1455, 690] width 22 height 22
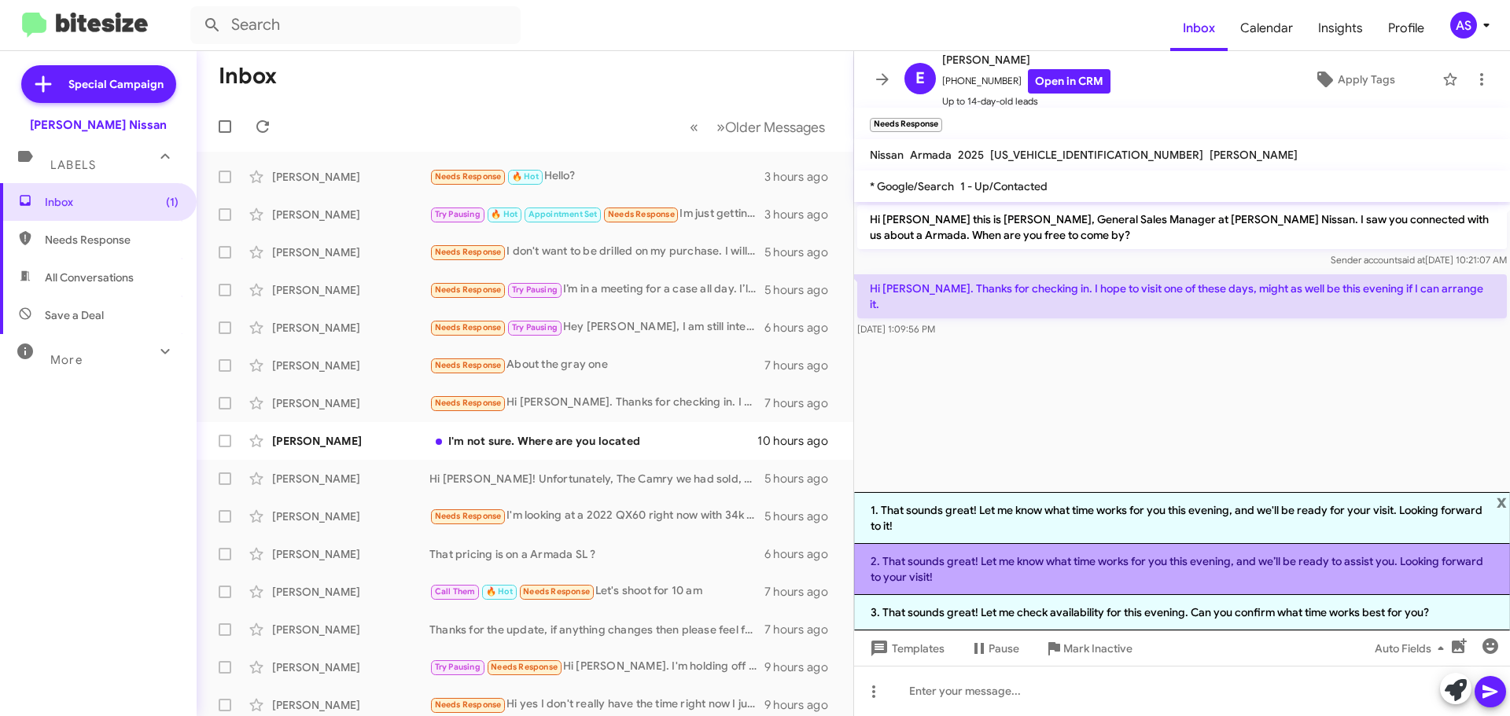
click at [1187, 577] on li "2. That sounds great! Let me know what time works for you this evening, and we’…" at bounding box center [1182, 569] width 656 height 51
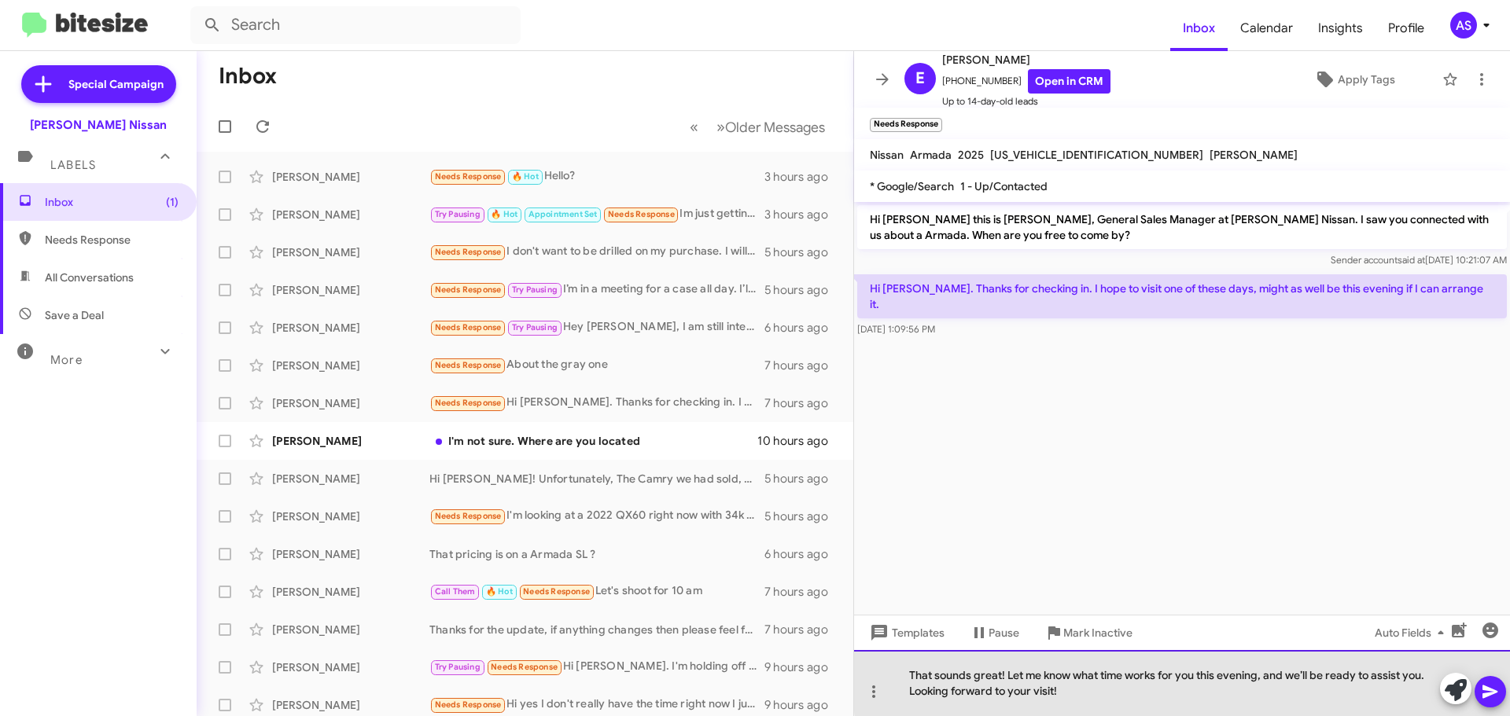
drag, startPoint x: 1259, startPoint y: 677, endPoint x: 1199, endPoint y: 681, distance: 59.9
click at [1199, 681] on div "That sounds great! Let me know what time works for you this evening, and we’ll …" at bounding box center [1182, 683] width 656 height 66
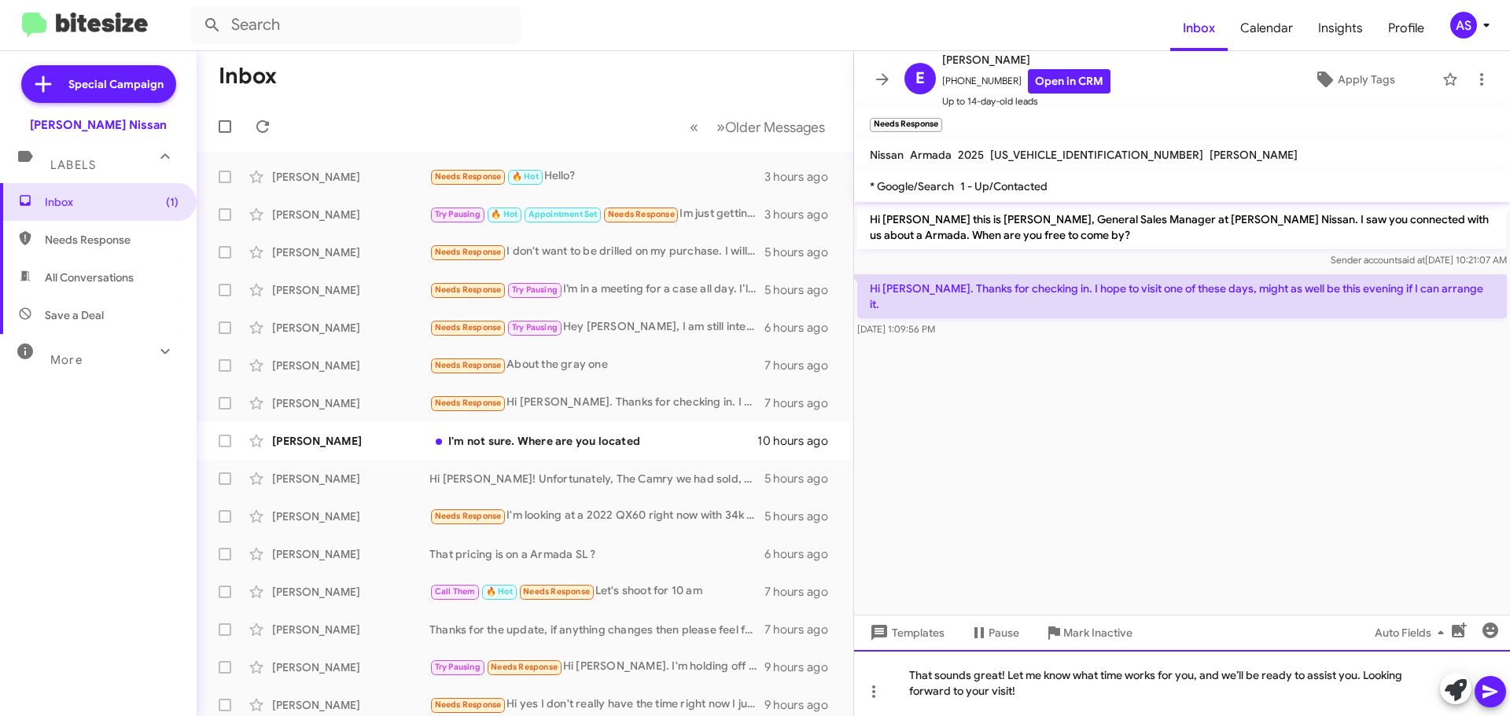
click at [1224, 700] on div "That sounds great! Let me know what time works for you, and we’ll be ready to a…" at bounding box center [1182, 683] width 656 height 66
click at [1499, 691] on icon at bounding box center [1490, 692] width 19 height 19
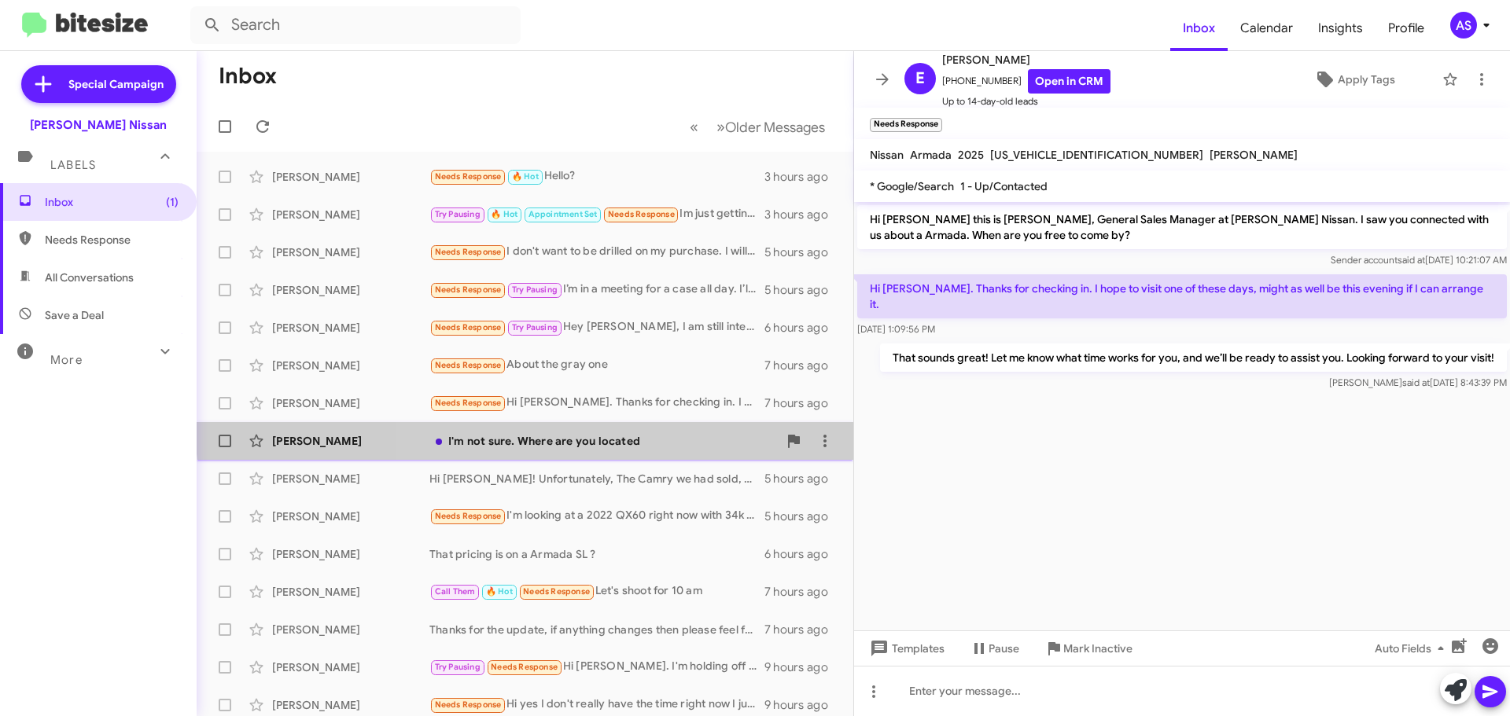
click at [634, 429] on div "[PERSON_NAME] I'm not sure. Where are you located 10 hours ago" at bounding box center [524, 440] width 631 height 31
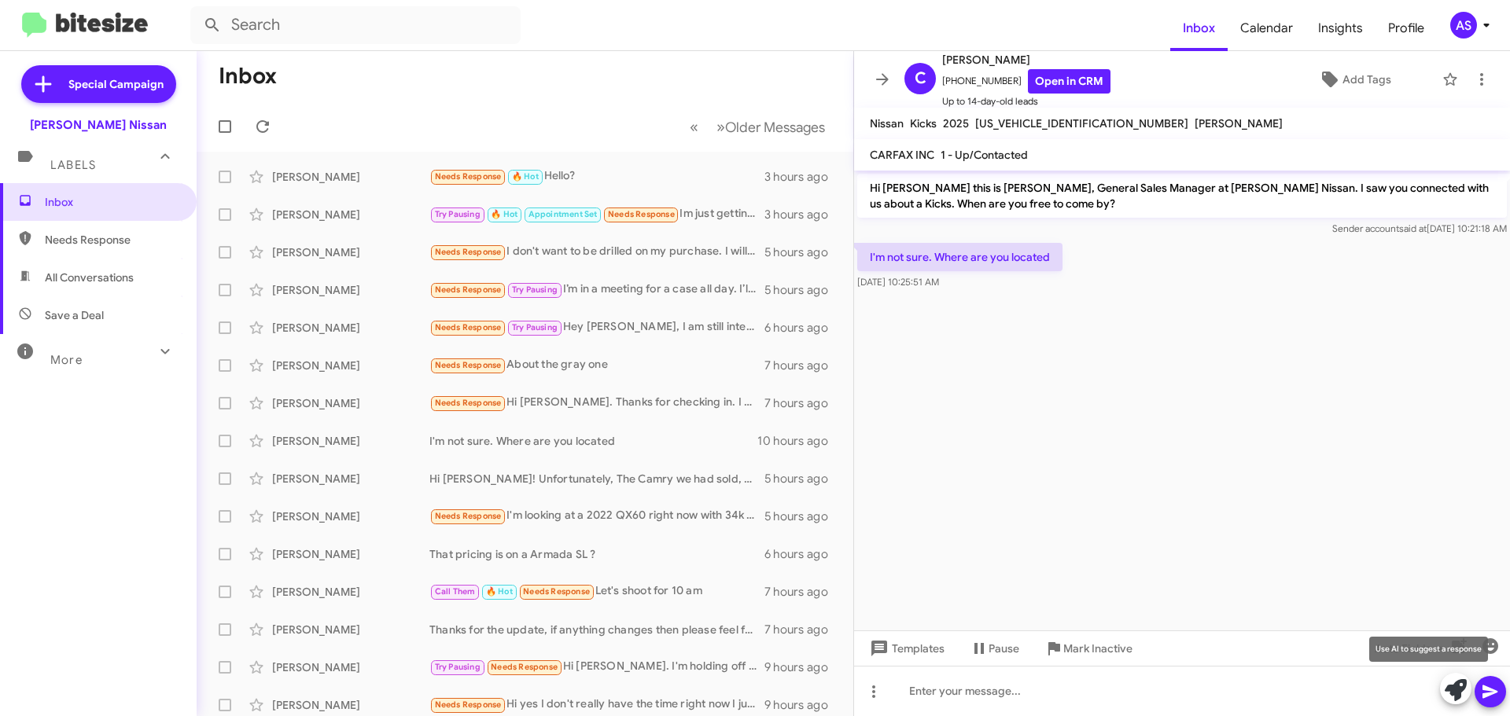
click at [1461, 687] on icon at bounding box center [1455, 690] width 22 height 22
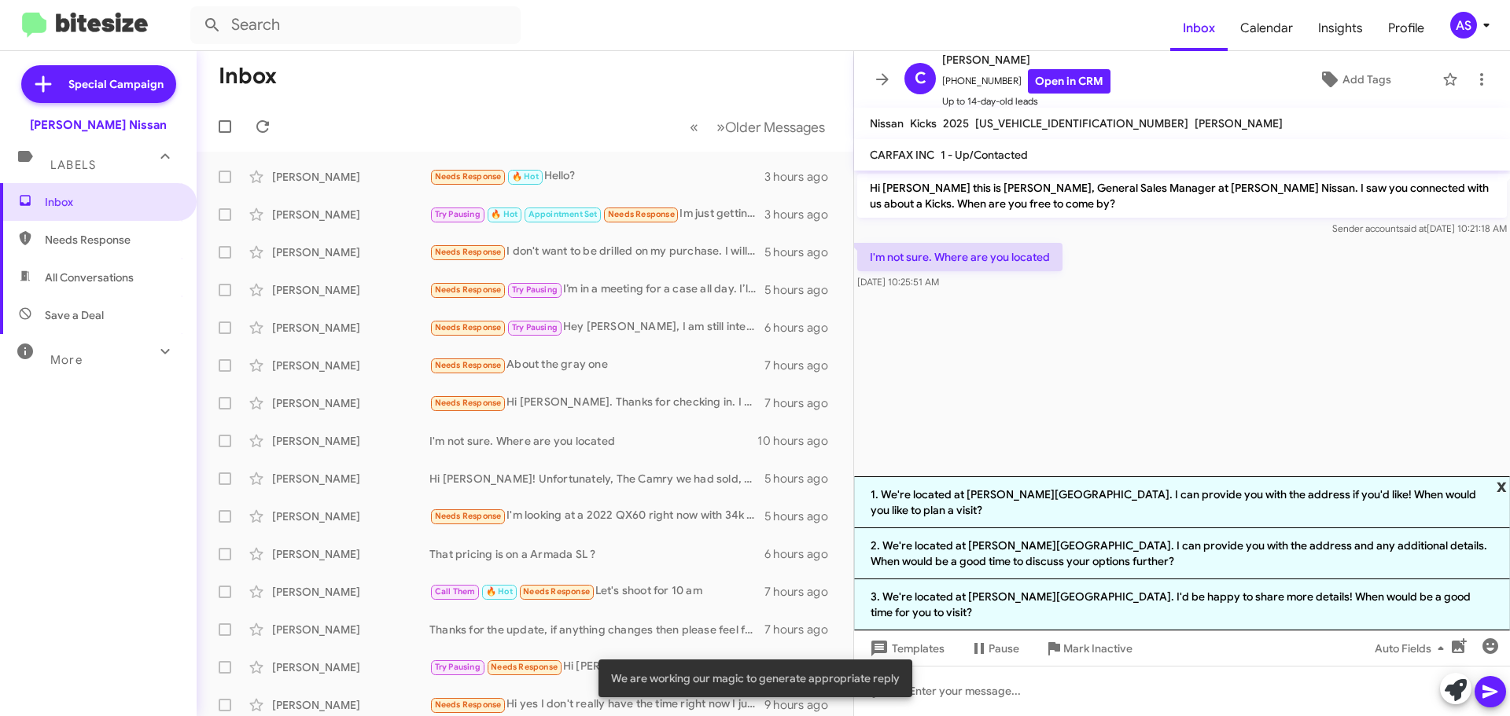
click at [1498, 495] on span "x" at bounding box center [1501, 486] width 10 height 19
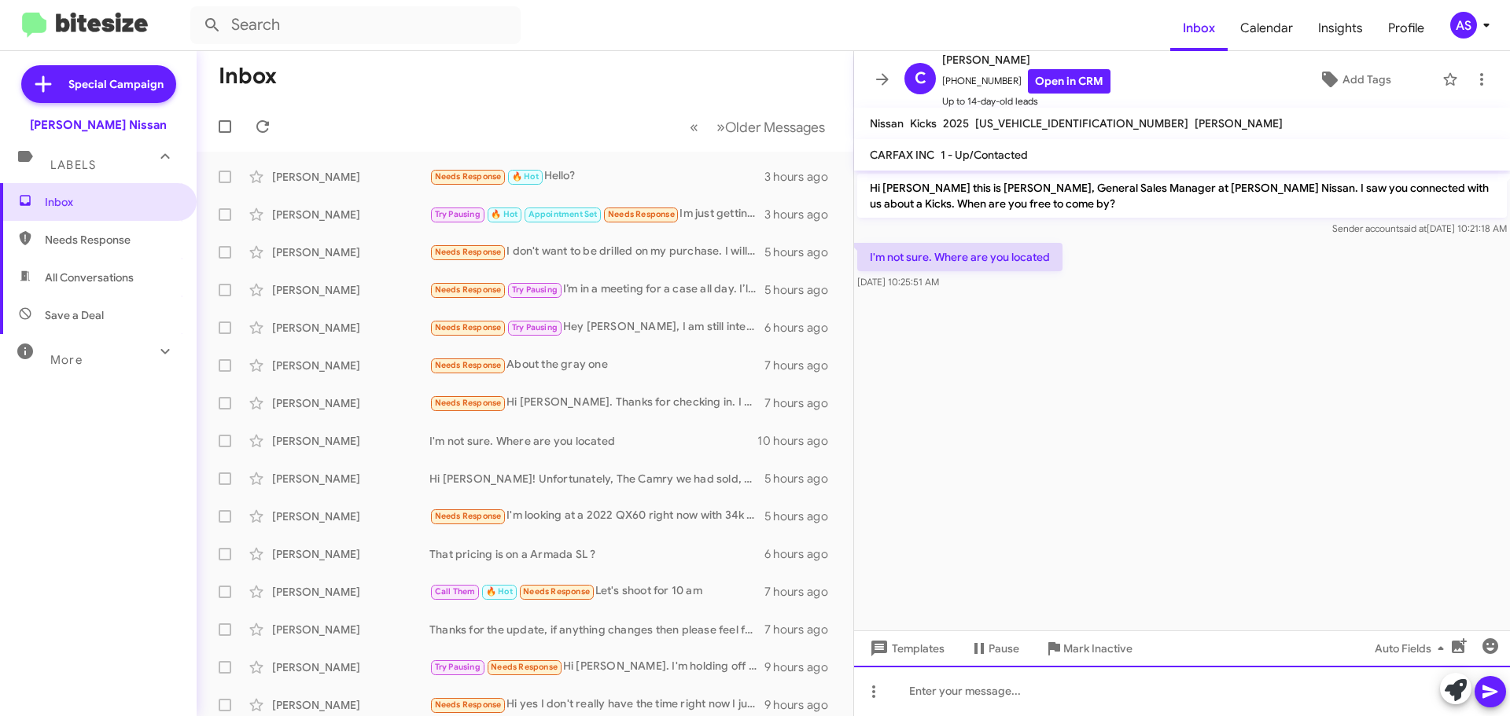
drag, startPoint x: 1240, startPoint y: 700, endPoint x: 1208, endPoint y: 698, distance: 32.3
click at [1237, 700] on div at bounding box center [1182, 691] width 656 height 50
